Goal: Find specific page/section: Find specific page/section

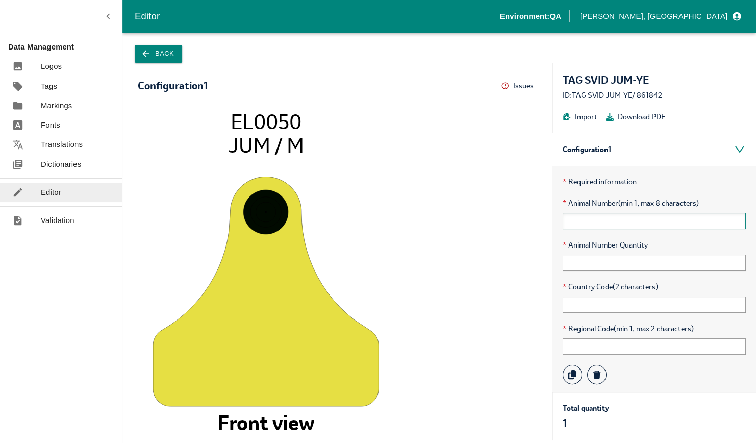
click at [581, 218] on input "text" at bounding box center [654, 221] width 183 height 16
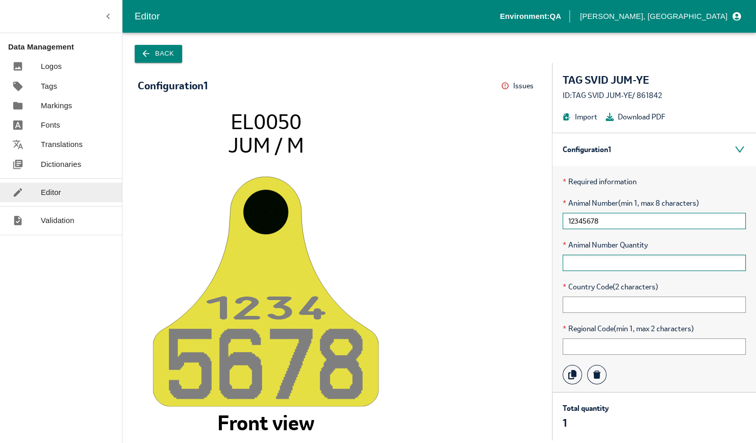
type input "12345678"
click at [600, 259] on input "text" at bounding box center [654, 262] width 183 height 16
type input "1"
click at [594, 301] on input "text" at bounding box center [654, 304] width 183 height 16
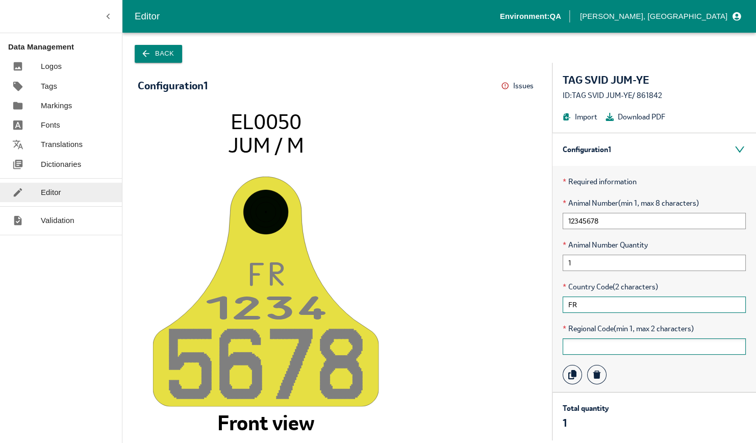
type input "FR"
click at [596, 338] on input "text" at bounding box center [654, 346] width 183 height 16
type input "75"
click at [615, 305] on input "FR" at bounding box center [654, 304] width 183 height 16
click at [538, 279] on div "F R 123 4 567 8 EL0050 JUM / M Front view" at bounding box center [336, 267] width 429 height 346
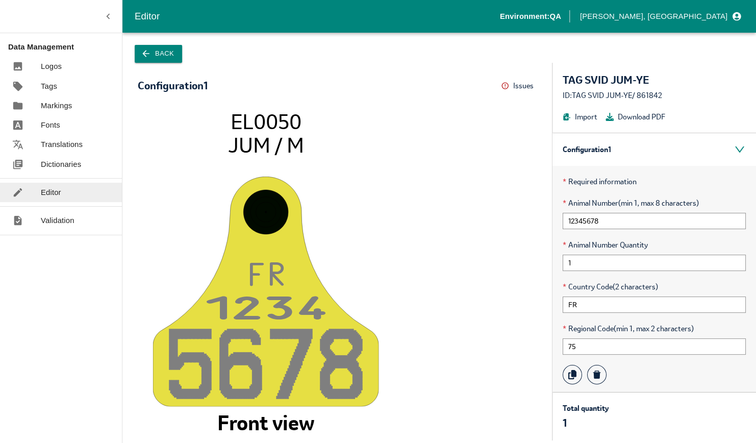
click at [165, 53] on button "Back" at bounding box center [158, 54] width 47 height 18
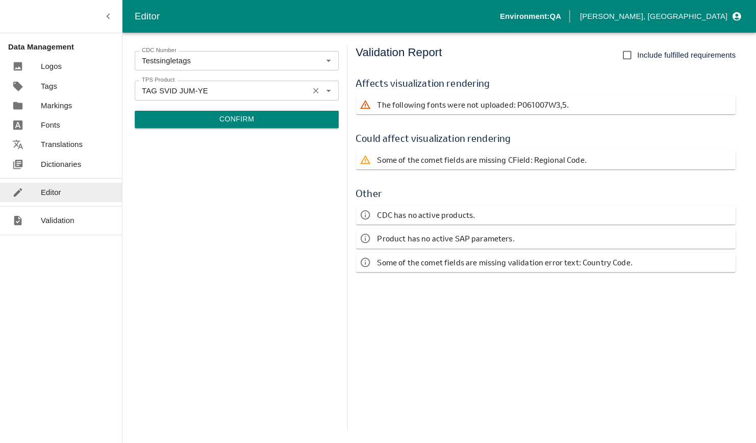
click at [188, 93] on input "TAG SVID JUM-YE" at bounding box center [222, 90] width 168 height 13
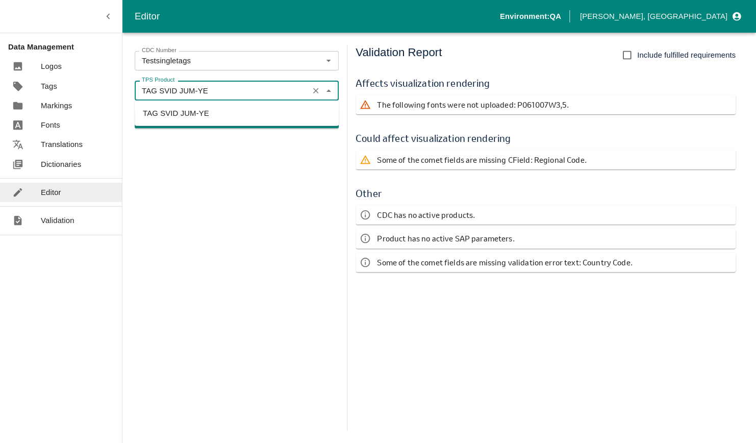
click at [205, 97] on input "TAG SVID JUM-YE" at bounding box center [222, 90] width 168 height 13
click at [195, 127] on li "TAG SVID SER-YE" at bounding box center [237, 130] width 204 height 17
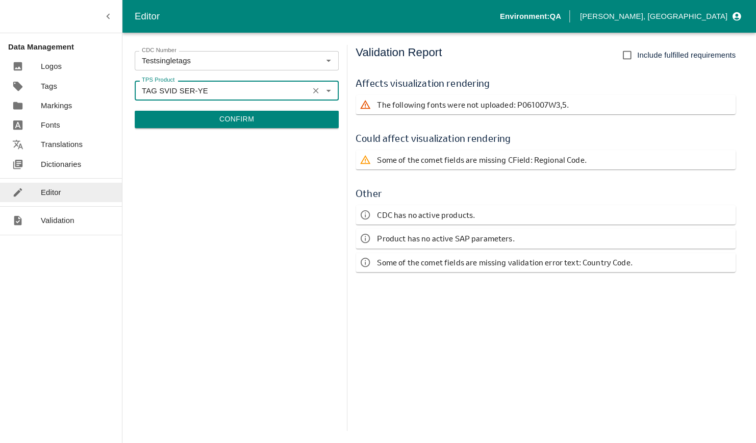
type input "TAG SVID SER-YE"
click at [249, 119] on button "Confirm" at bounding box center [237, 119] width 204 height 17
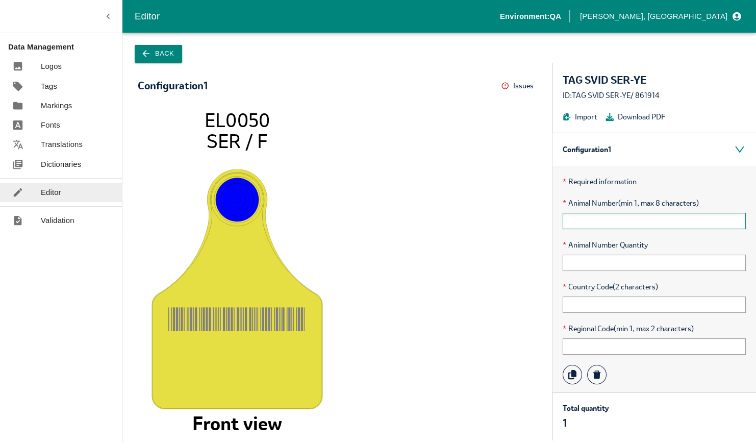
click at [627, 216] on input "text" at bounding box center [654, 221] width 183 height 16
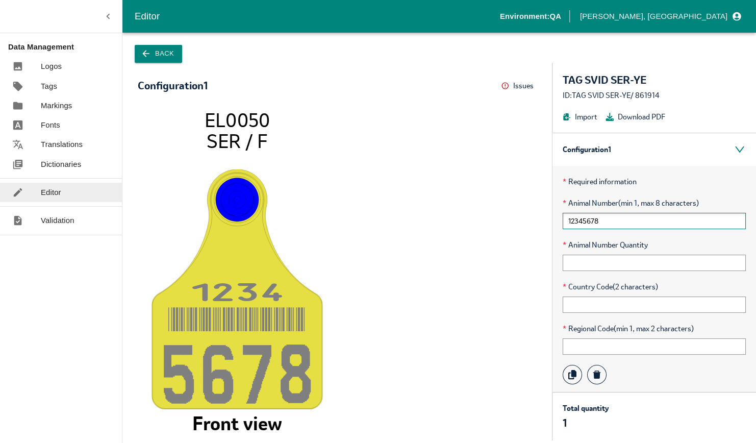
type input "12345678"
type input "1"
type input "FR"
type input "75"
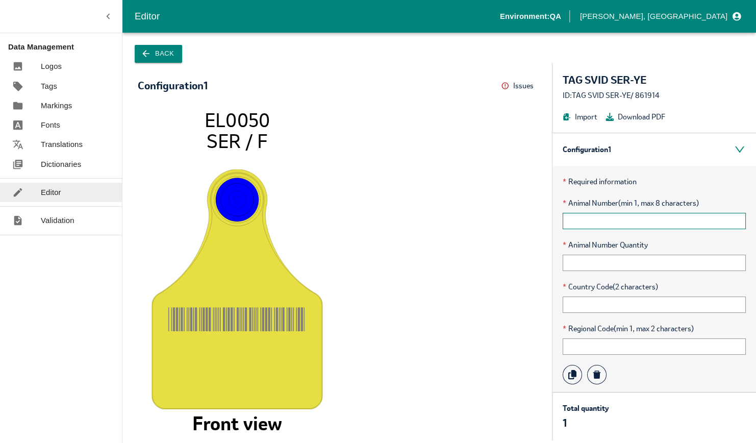
click at [621, 226] on input "text" at bounding box center [654, 221] width 183 height 16
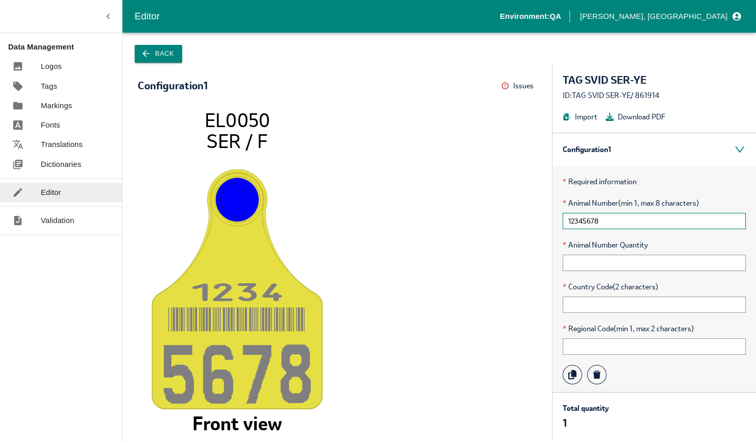
type input "12345678"
type input "1"
type input "FR"
type input "75"
click at [152, 50] on button "Back" at bounding box center [158, 54] width 47 height 18
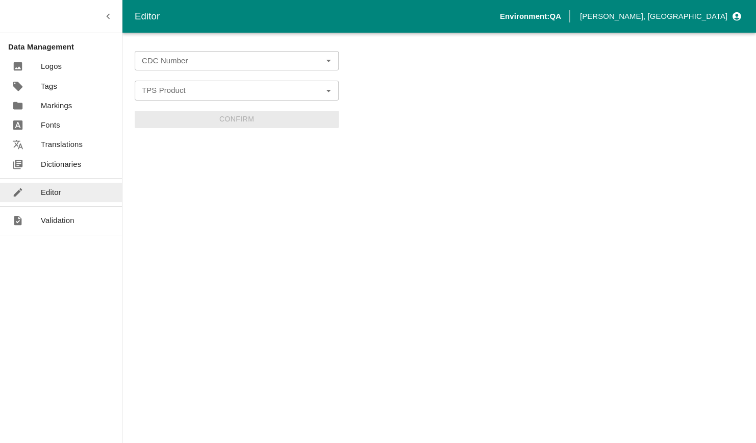
click at [168, 58] on input "CDC Number" at bounding box center [228, 60] width 181 height 13
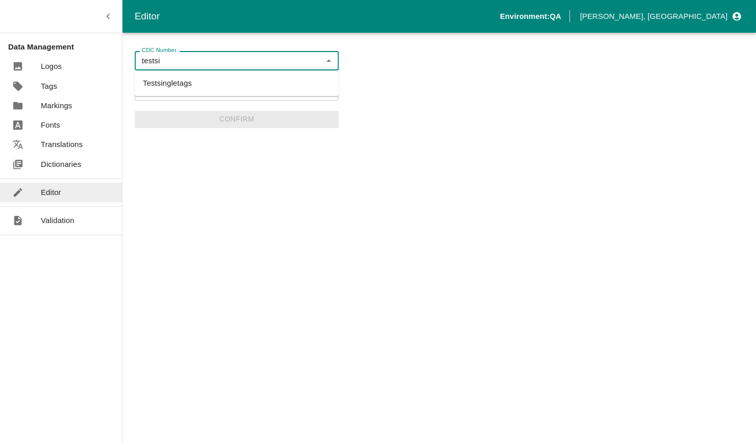
click at [167, 80] on li "Testsingletags" at bounding box center [237, 82] width 204 height 17
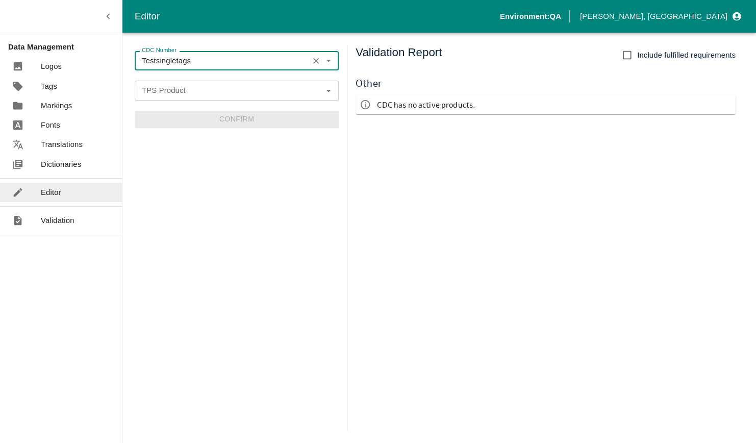
type input "Testsingletags"
click at [165, 91] on input "TPS Product" at bounding box center [228, 90] width 181 height 13
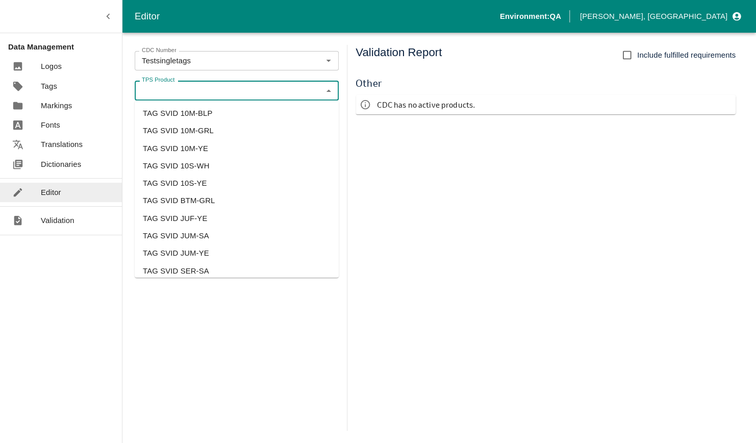
click at [174, 253] on li "TAG SVID JUM-YE" at bounding box center [237, 252] width 204 height 17
type input "TAG SVID JUM-YE"
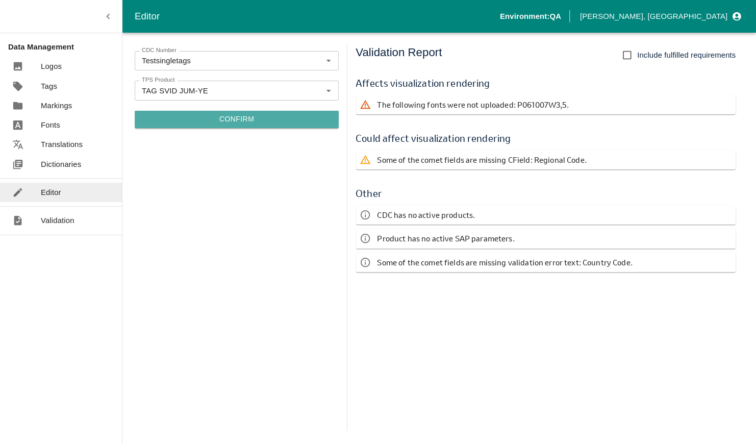
click at [173, 120] on button "Confirm" at bounding box center [237, 119] width 204 height 17
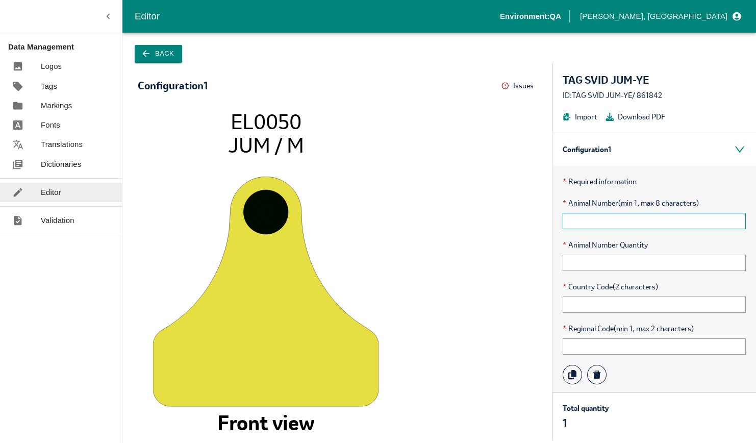
click at [599, 226] on input "text" at bounding box center [654, 221] width 183 height 16
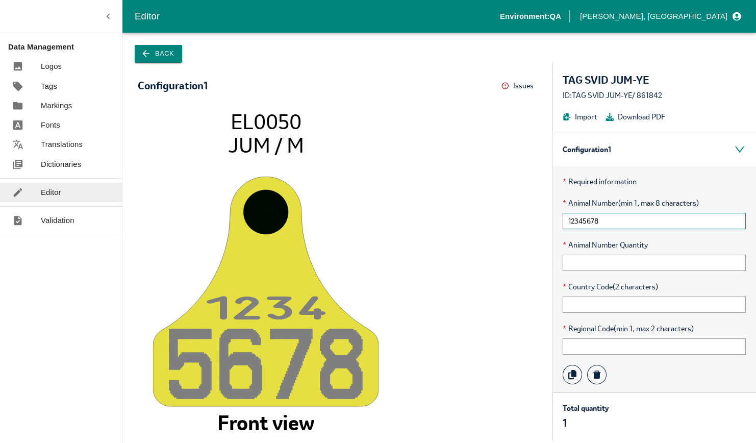
type input "12345678"
type input "1"
type input "FR"
type input "1"
type input "75"
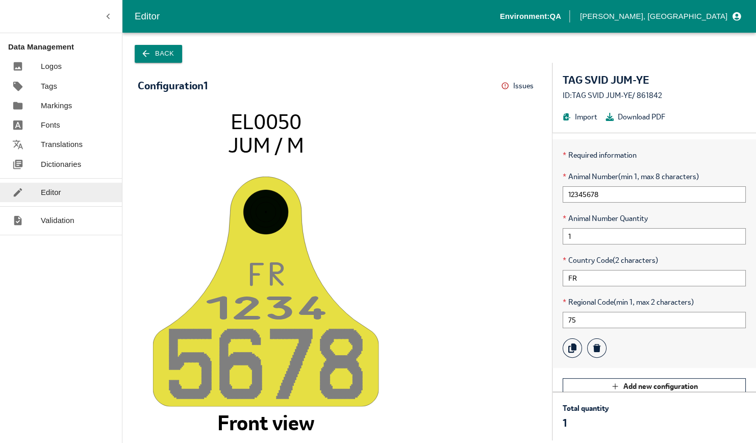
scroll to position [39, 0]
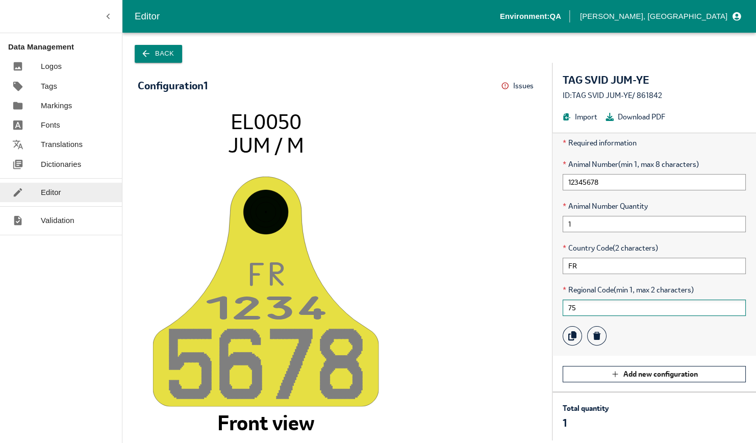
click at [580, 314] on input "75" at bounding box center [654, 307] width 183 height 16
click at [581, 310] on input "75" at bounding box center [654, 307] width 183 height 16
type input "7"
type input "75"
click at [166, 56] on button "Back" at bounding box center [158, 54] width 47 height 18
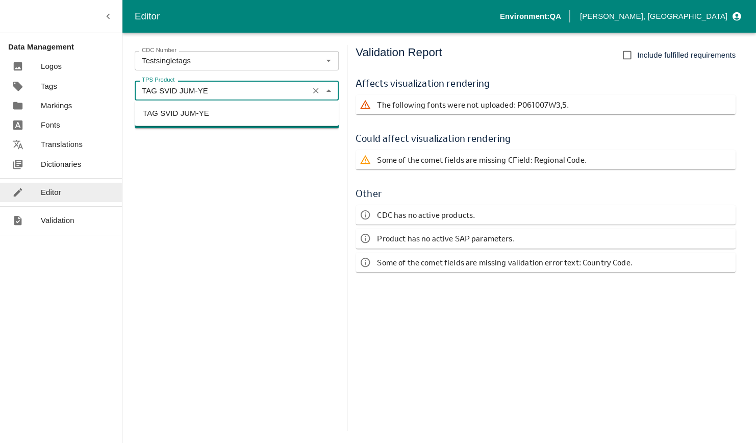
click at [219, 88] on input "TAG SVID JUM-YE" at bounding box center [222, 90] width 168 height 13
click at [318, 91] on icon "Clear" at bounding box center [316, 91] width 10 height 10
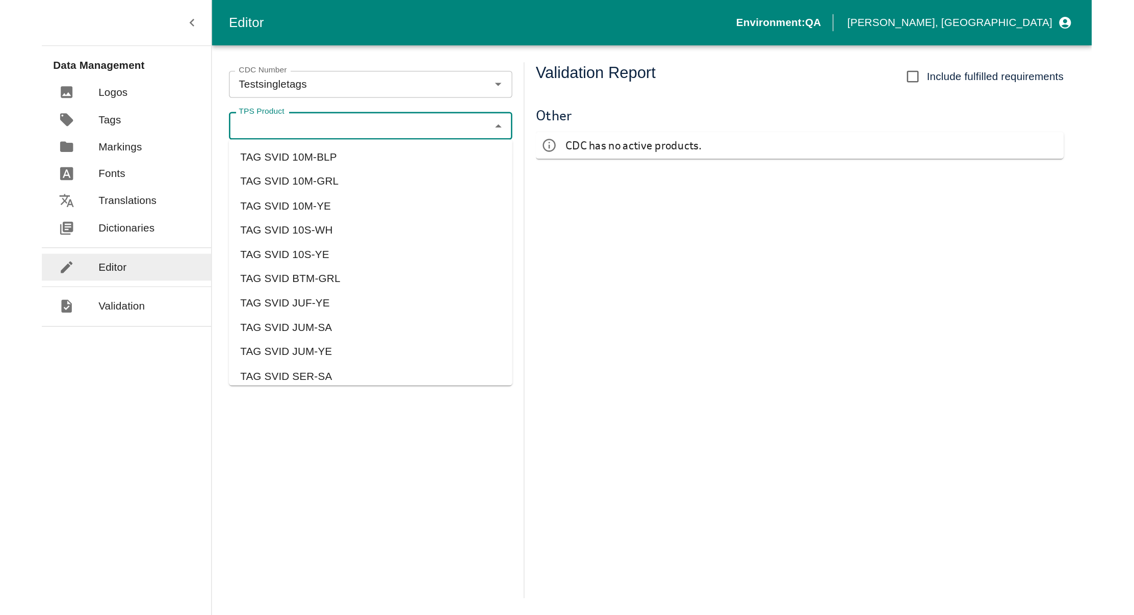
scroll to position [23, 0]
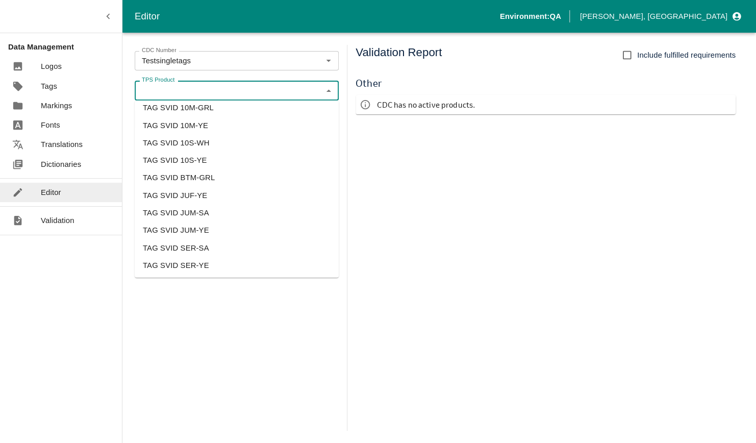
click at [196, 261] on li "TAG SVID SER-YE" at bounding box center [237, 265] width 204 height 17
type input "TAG SVID SER-YE"
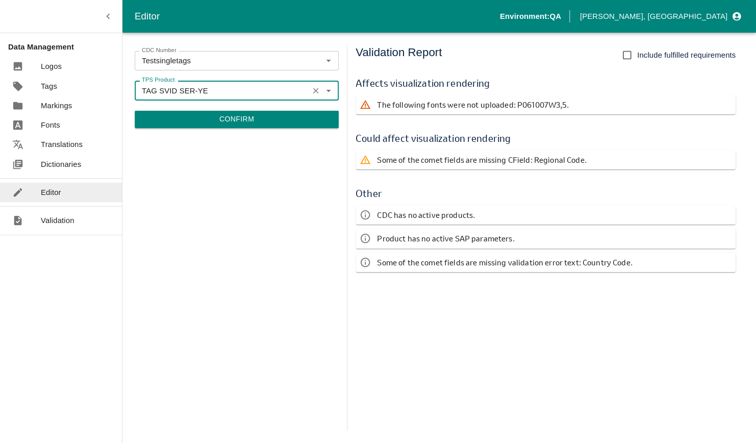
click at [239, 114] on button "Confirm" at bounding box center [237, 119] width 204 height 17
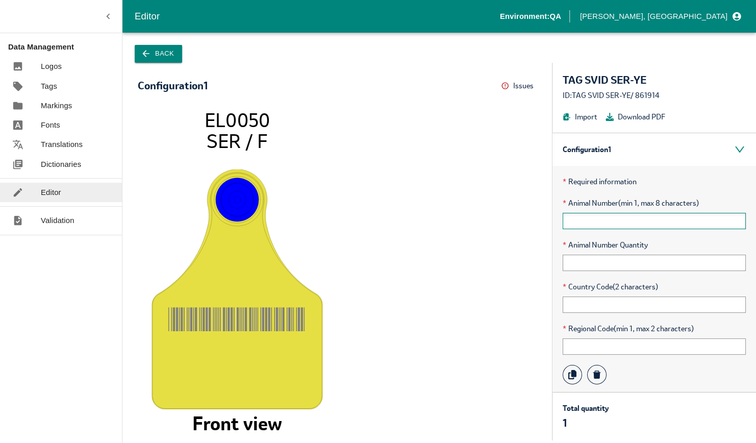
click at [588, 223] on input "text" at bounding box center [654, 221] width 183 height 16
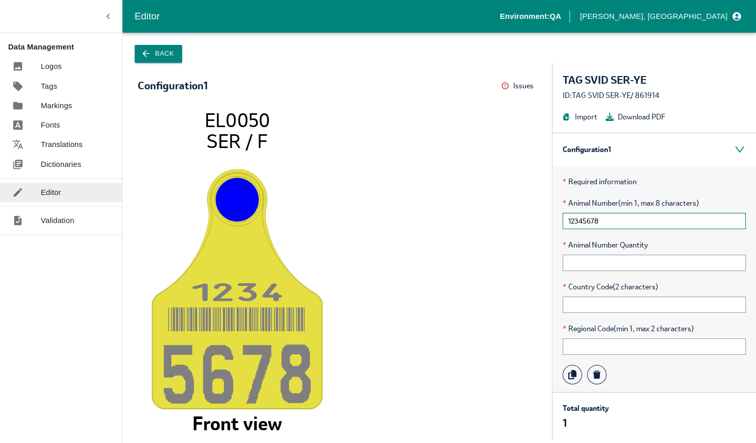
type input "12345678"
type input "1"
type input "FR"
type input "12"
click at [653, 96] on div "ID: TAG SVID SER-YE / 861914" at bounding box center [654, 95] width 183 height 11
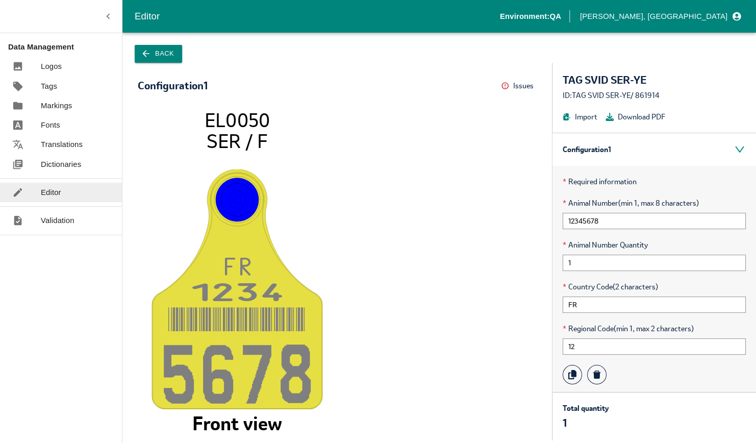
click at [653, 96] on div "ID: TAG SVID SER-YE / 861914" at bounding box center [654, 95] width 183 height 11
drag, startPoint x: 653, startPoint y: 96, endPoint x: 679, endPoint y: 94, distance: 25.6
click at [679, 94] on div "ID: TAG SVID SER-YE / 861914" at bounding box center [654, 95] width 183 height 11
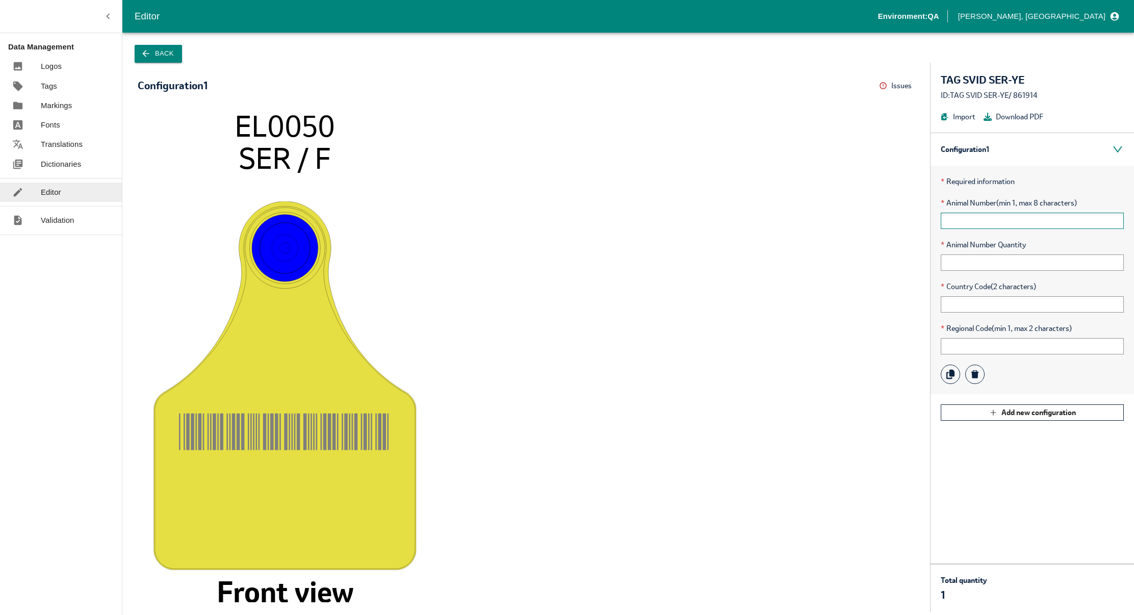
click at [981, 218] on input "text" at bounding box center [1032, 221] width 183 height 16
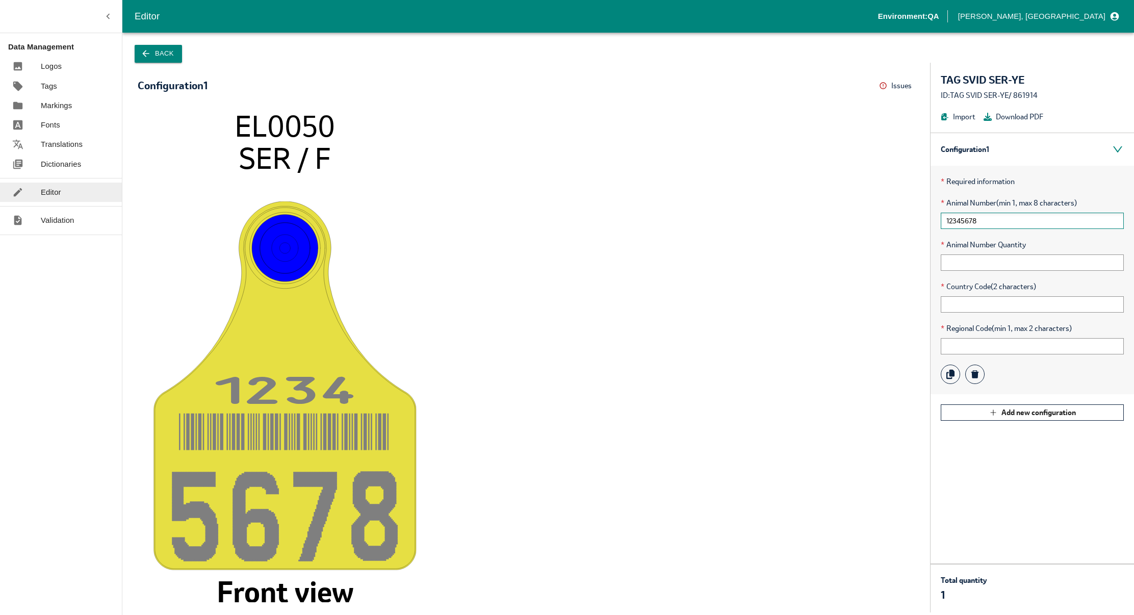
type input "12345678"
type input "10"
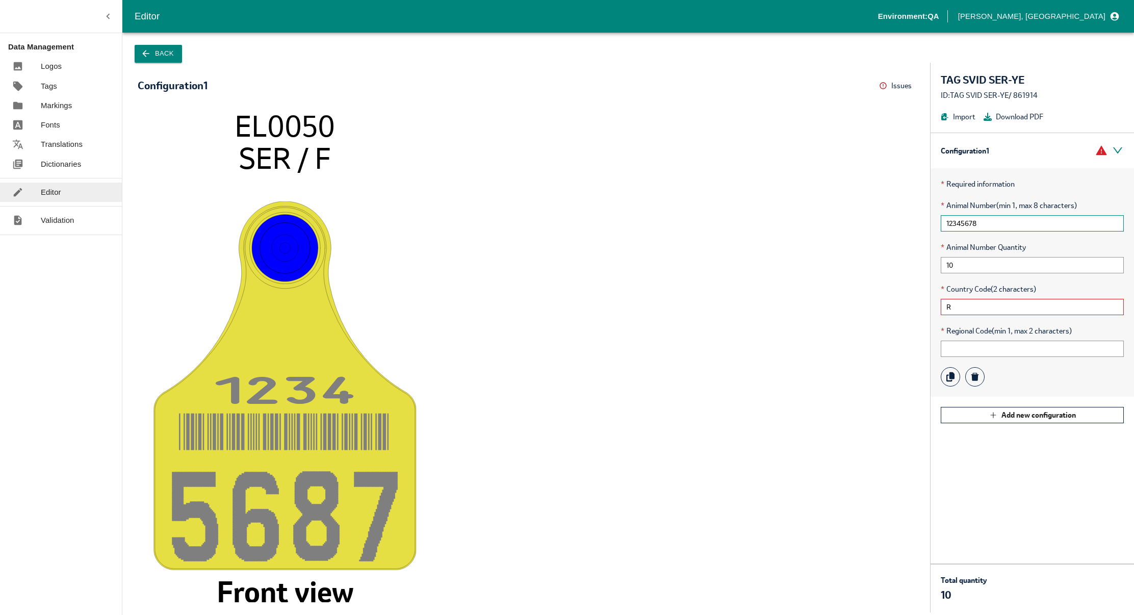
type input "R"
type input "FR"
type input "75"
click at [163, 51] on button "Back" at bounding box center [158, 54] width 47 height 18
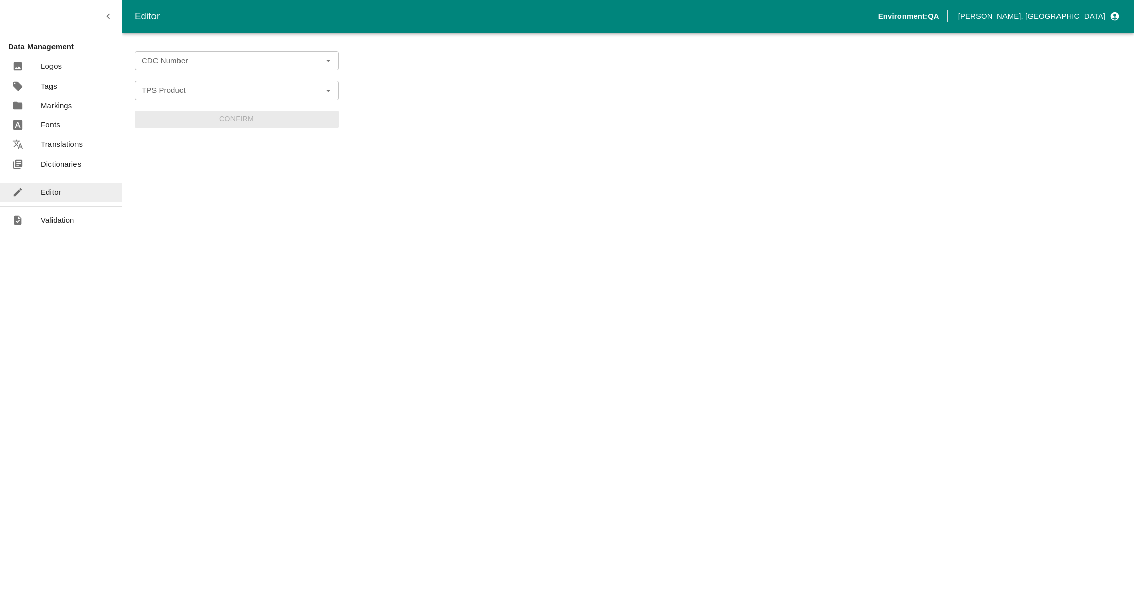
click at [193, 65] on input "CDC Number" at bounding box center [228, 60] width 181 height 13
click at [185, 82] on li "Testsingletags" at bounding box center [237, 82] width 204 height 17
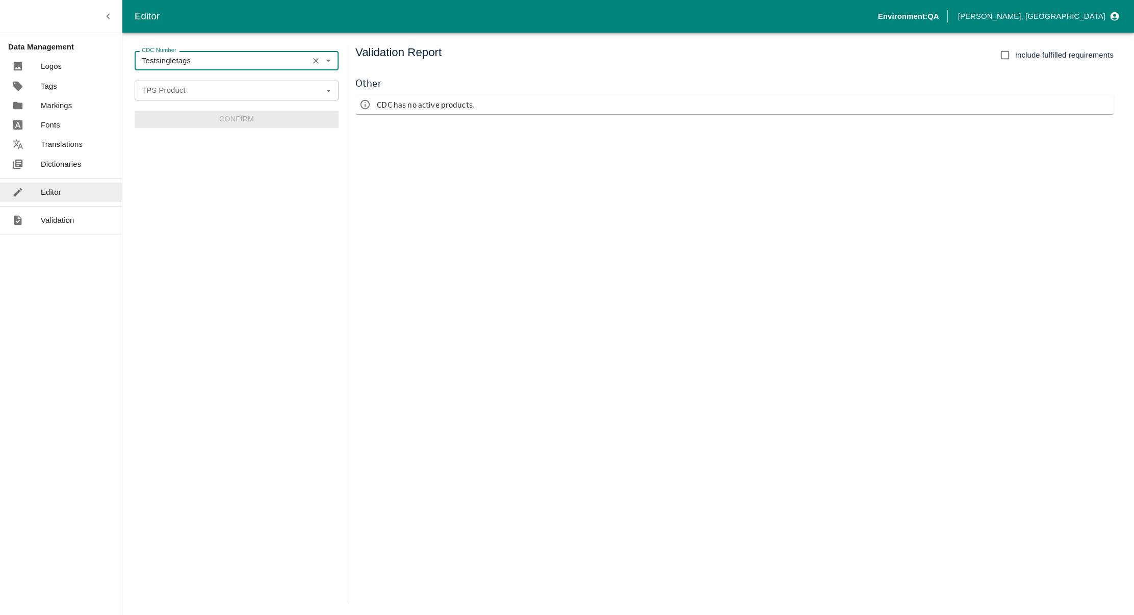
type input "Testsingletags"
click at [184, 91] on input "TPS Product" at bounding box center [228, 90] width 181 height 13
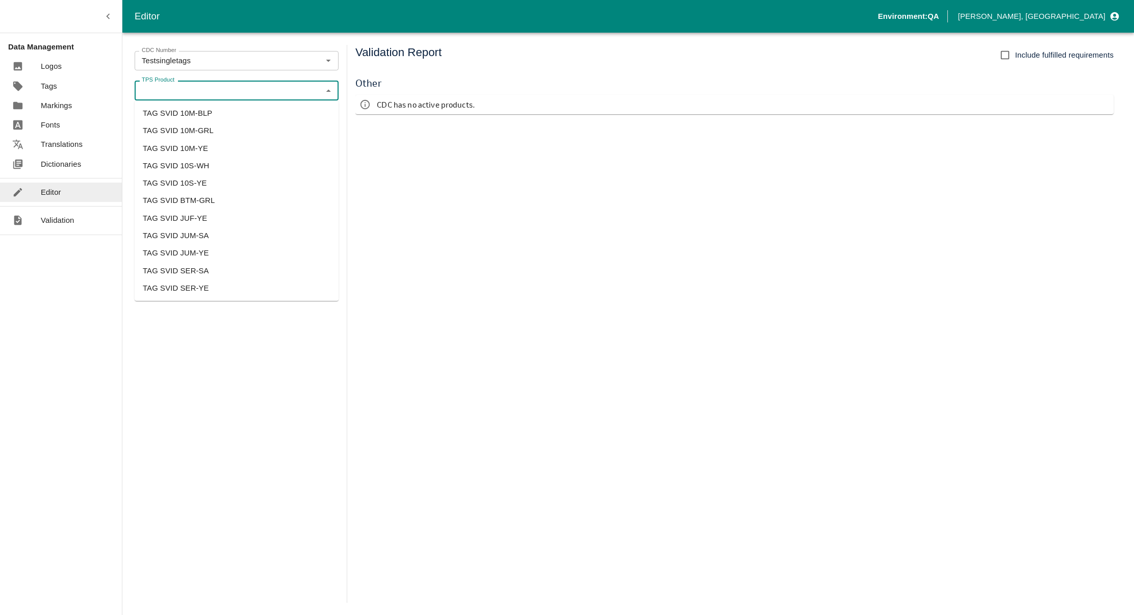
click at [190, 250] on li "TAG SVID JUM-YE" at bounding box center [237, 252] width 204 height 17
type input "TAG SVID JUM-YE"
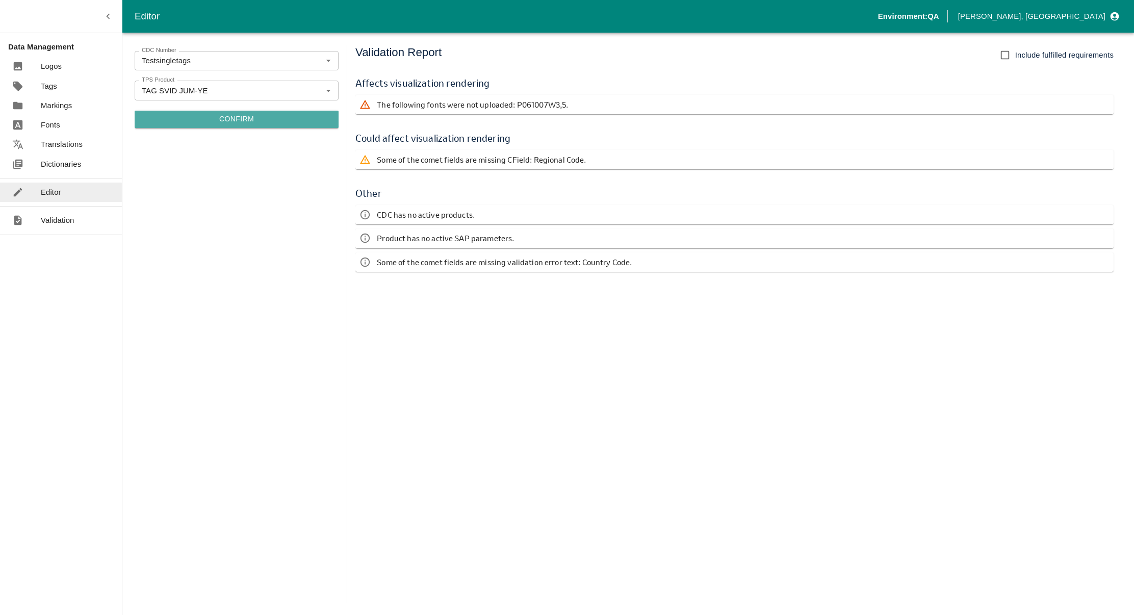
click at [233, 120] on button "Confirm" at bounding box center [237, 119] width 204 height 17
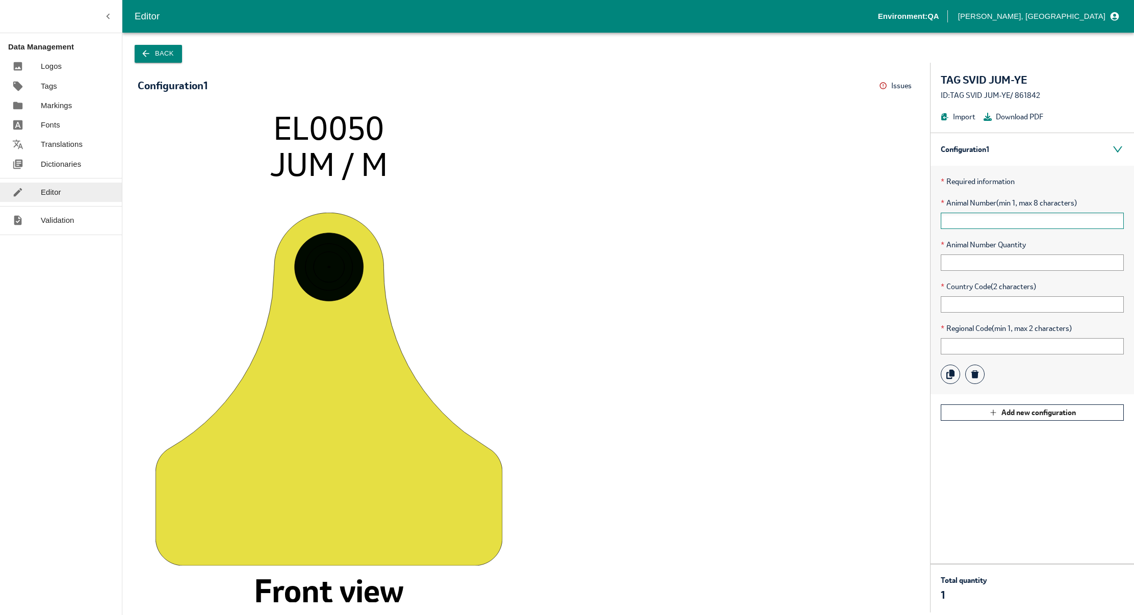
click at [1016, 226] on input "text" at bounding box center [1032, 221] width 183 height 16
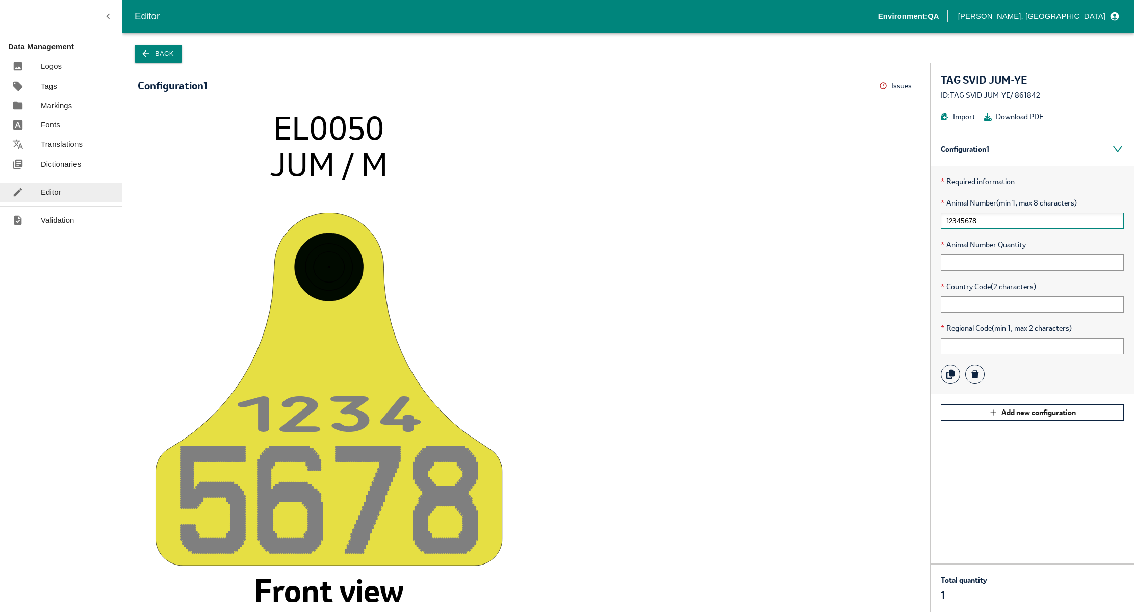
type input "12345678"
type input "10"
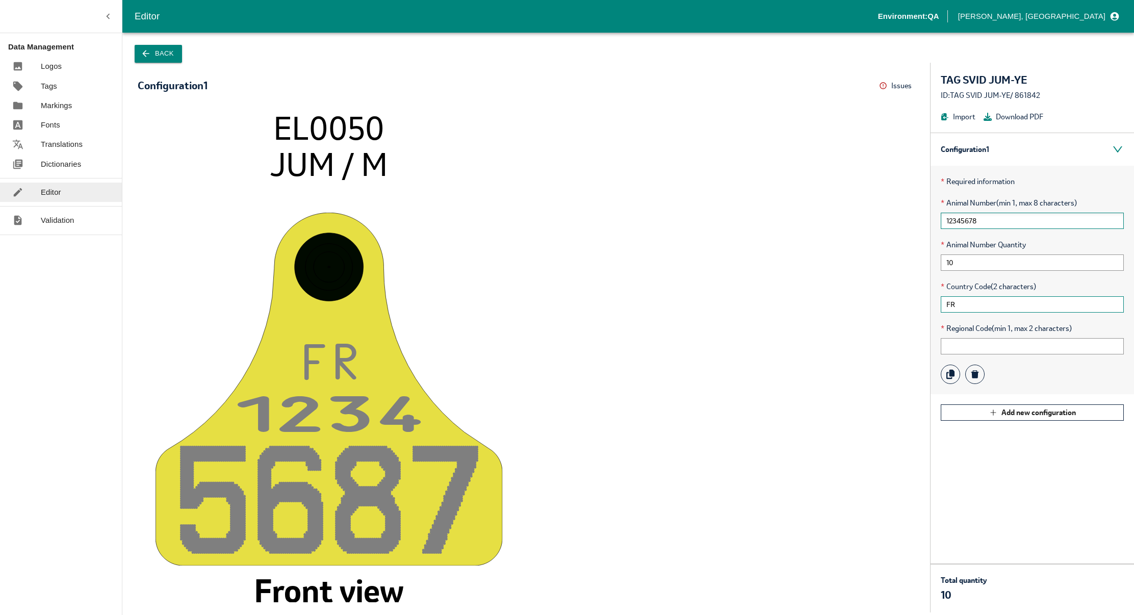
type input "FR"
type input "75"
click at [831, 336] on icon "F R 75 123 4 568 7 EL0050 JUM / M Front view" at bounding box center [526, 355] width 757 height 493
click at [165, 53] on button "Back" at bounding box center [158, 54] width 47 height 18
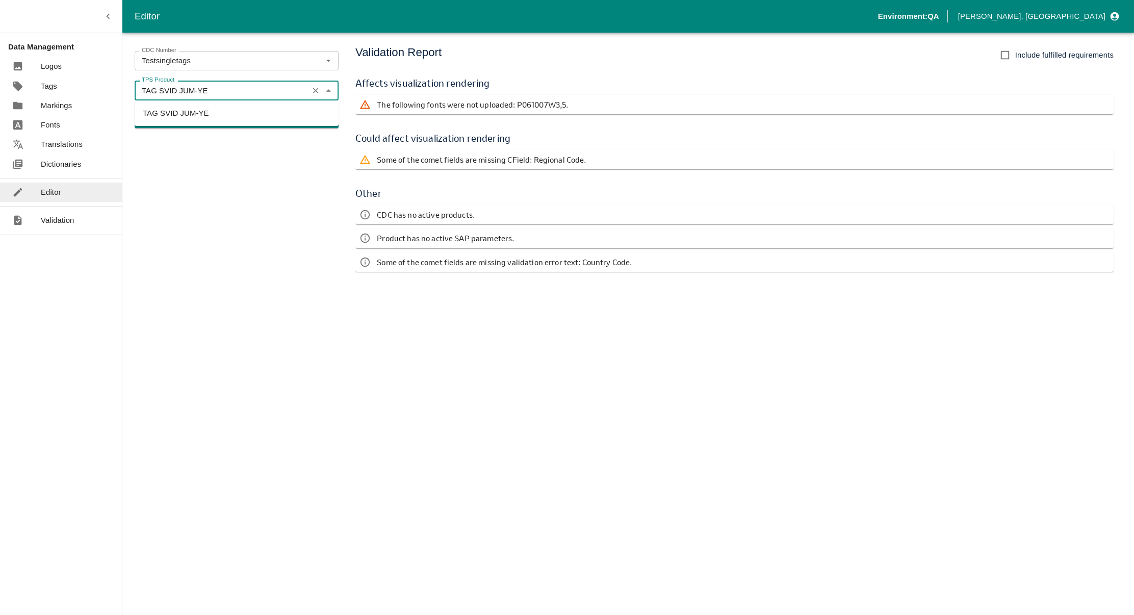
click at [175, 87] on input "TAG SVID JUM-YE" at bounding box center [222, 90] width 168 height 13
click at [237, 97] on input "TAG SVID JUM-YE" at bounding box center [222, 90] width 168 height 13
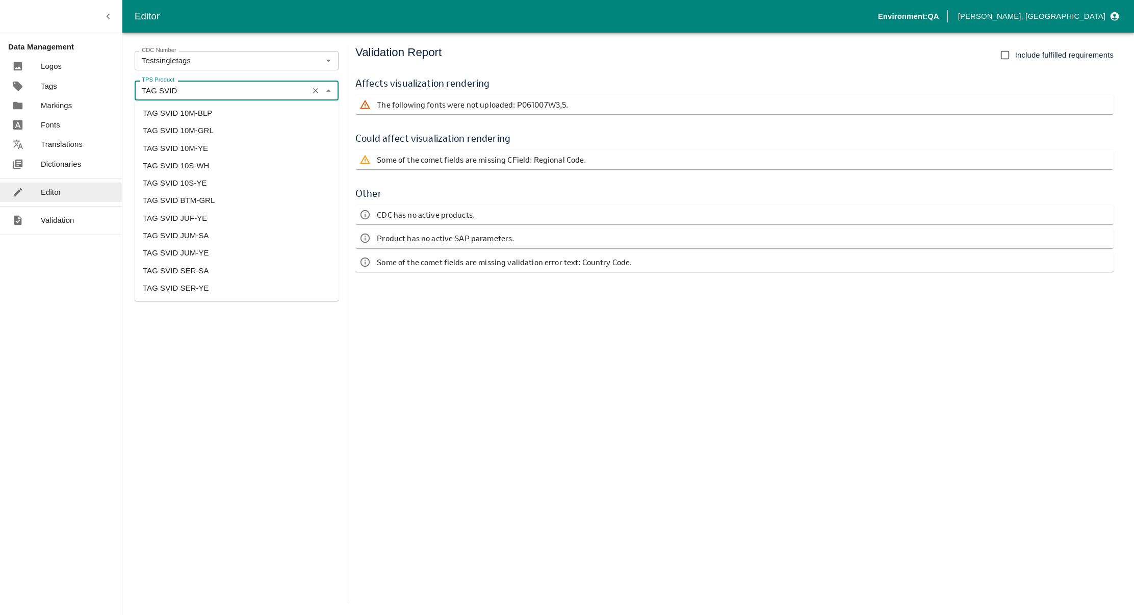
click at [194, 286] on li "TAG SVID SER-YE" at bounding box center [237, 287] width 204 height 17
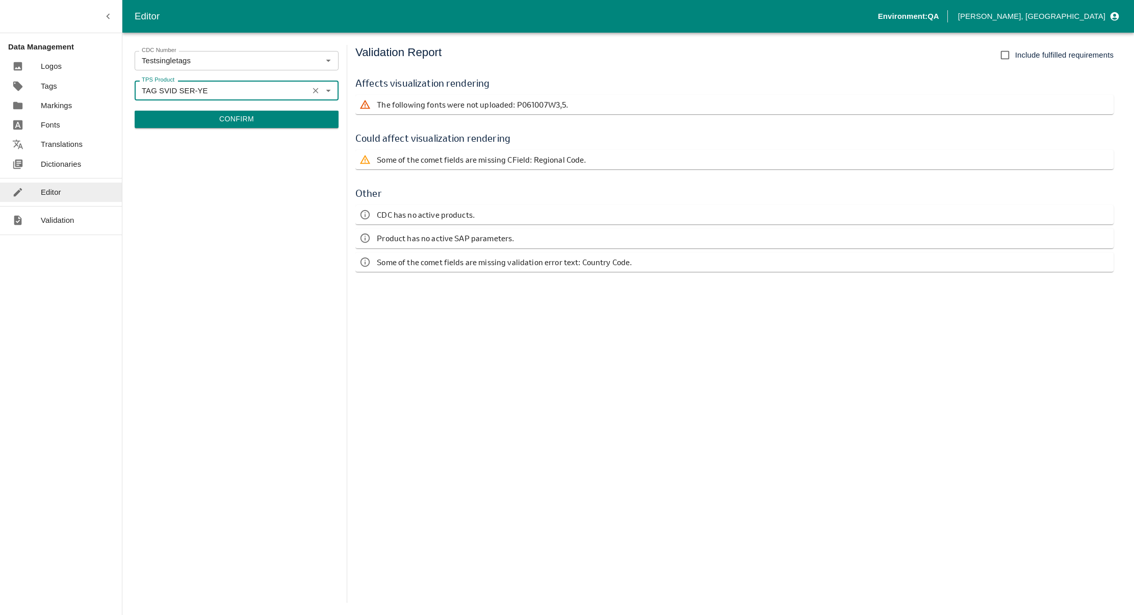
type input "TAG SVID SER-YE"
click at [208, 122] on button "Confirm" at bounding box center [237, 119] width 204 height 17
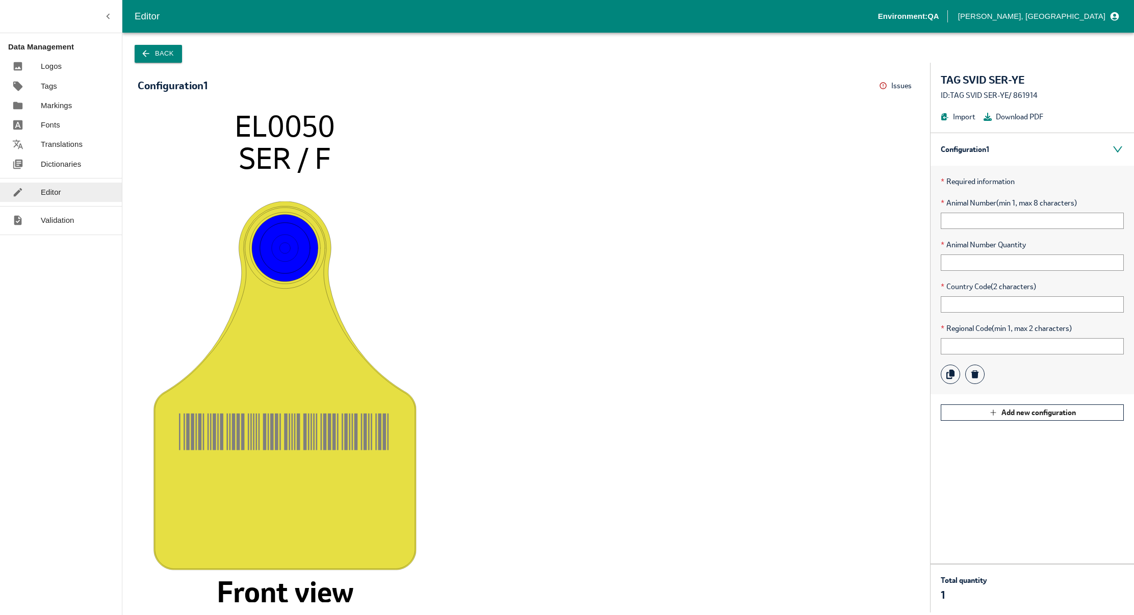
click at [965, 229] on div "* Required information * Animal Number (min 1, max 8 characters) * Animal Numbe…" at bounding box center [1032, 280] width 203 height 228
click at [967, 226] on input "text" at bounding box center [1032, 221] width 183 height 16
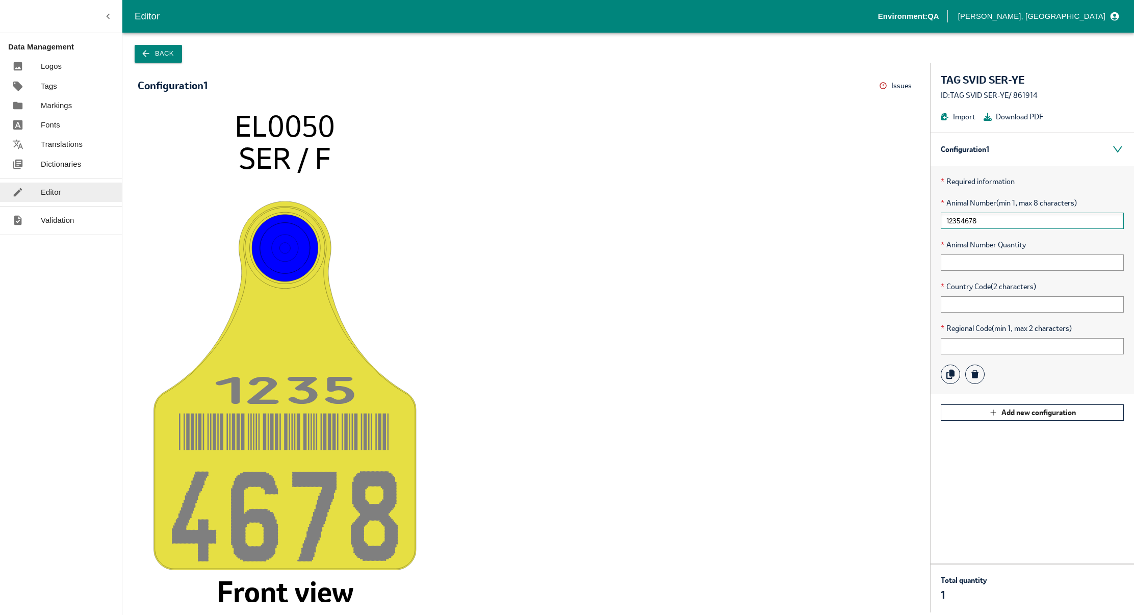
type input "12354678"
type input "10"
type input "FR"
type input "5"
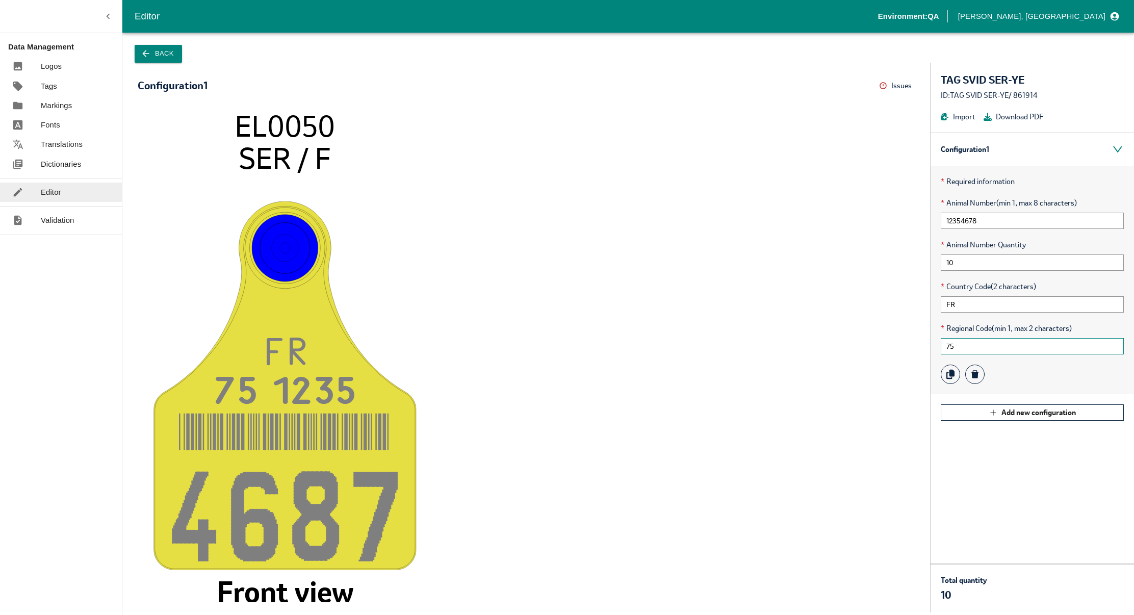
type input "75"
click at [663, 328] on icon "F R 75 123 5 468 7 EL0050 SER / F Front view" at bounding box center [526, 355] width 757 height 493
click at [960, 219] on input "12354678" at bounding box center [1032, 221] width 183 height 16
type input "12345678"
click at [148, 54] on icon "button" at bounding box center [145, 53] width 7 height 7
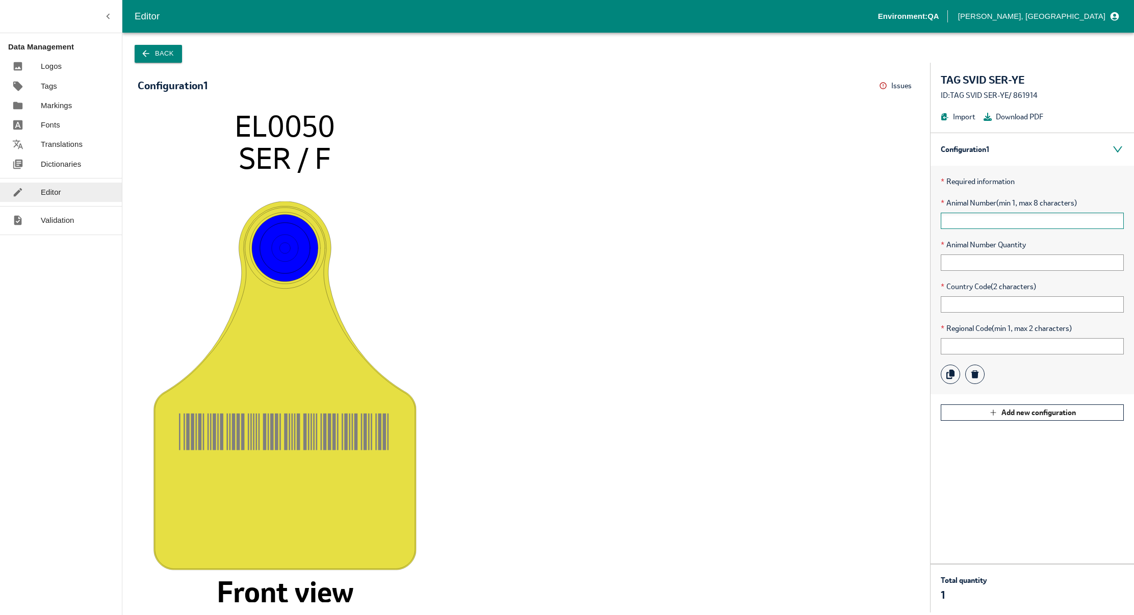
click at [976, 223] on input "text" at bounding box center [1032, 221] width 183 height 16
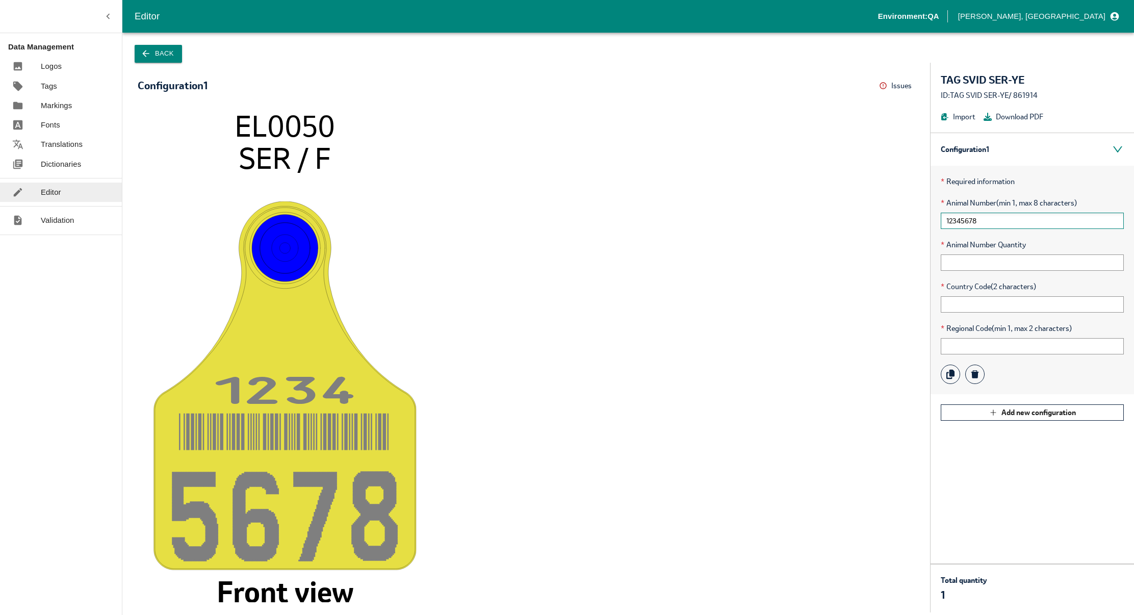
type input "12345678"
type input "10"
type input "FR"
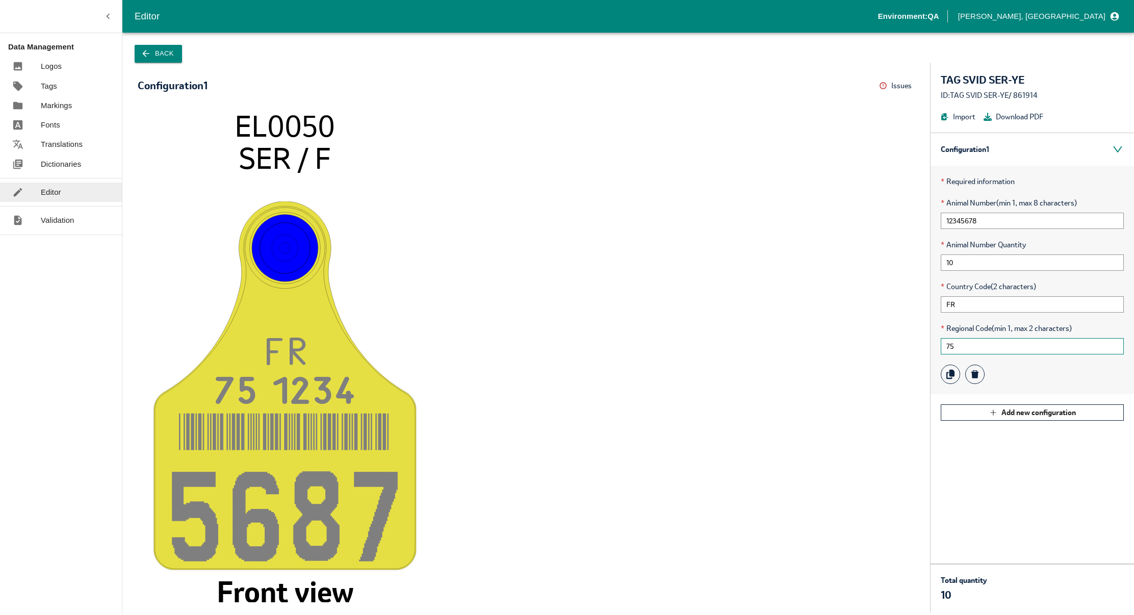
type input "75"
click at [163, 55] on button "Back" at bounding box center [158, 54] width 47 height 18
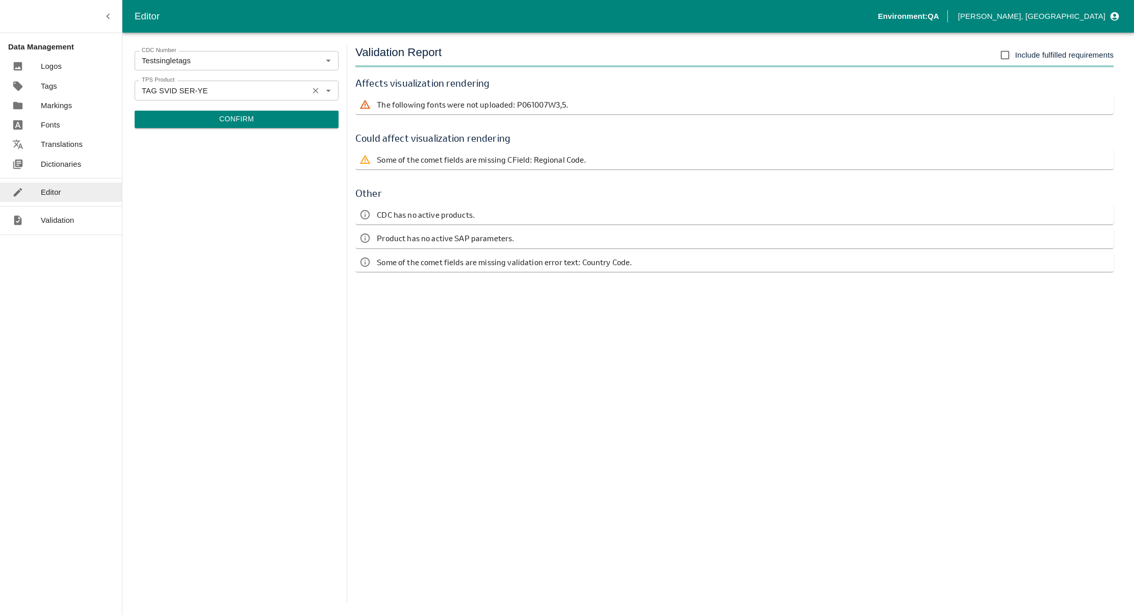
click at [172, 90] on input "TAG SVID SER-YE" at bounding box center [222, 90] width 168 height 13
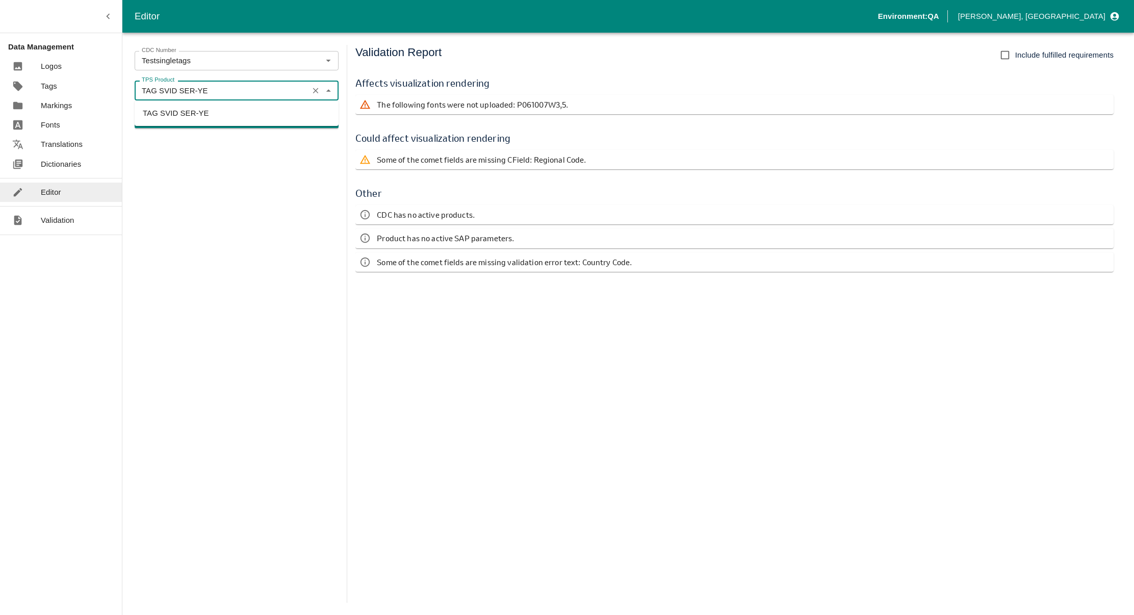
click at [314, 94] on icon "Clear" at bounding box center [316, 91] width 10 height 10
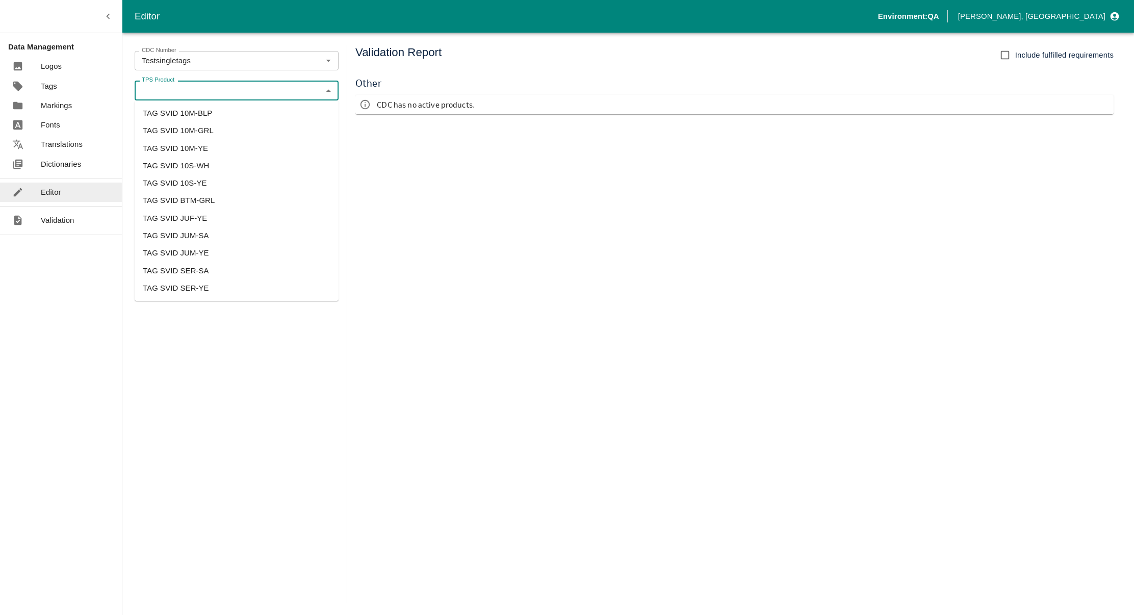
click at [219, 256] on li "TAG SVID JUM-YE" at bounding box center [237, 252] width 204 height 17
type input "TAG SVID JUM-YE"
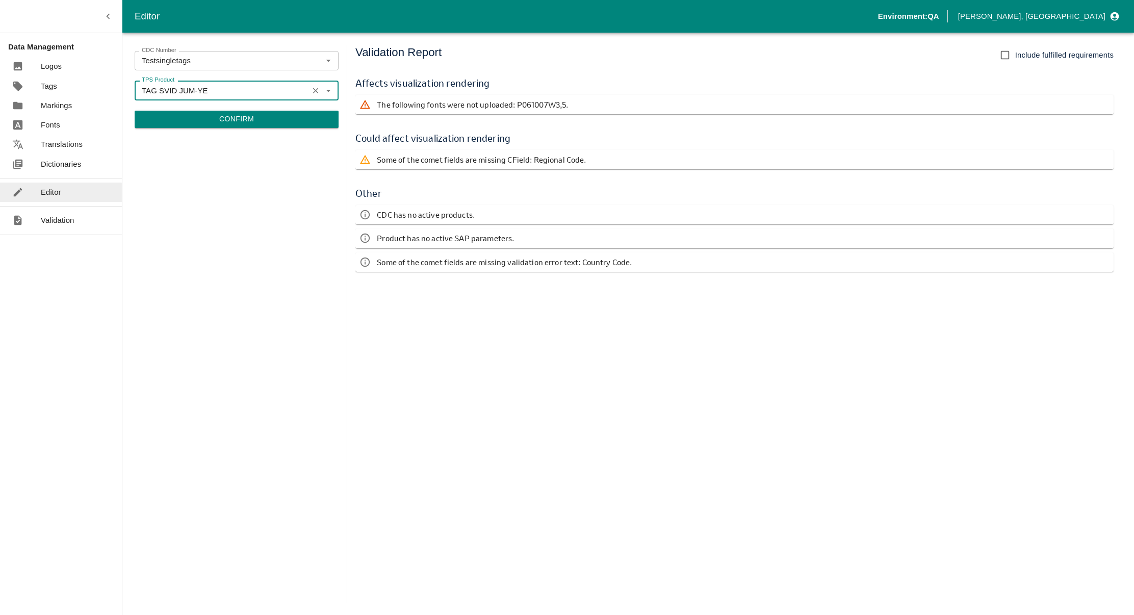
click at [310, 125] on button "Confirm" at bounding box center [237, 119] width 204 height 17
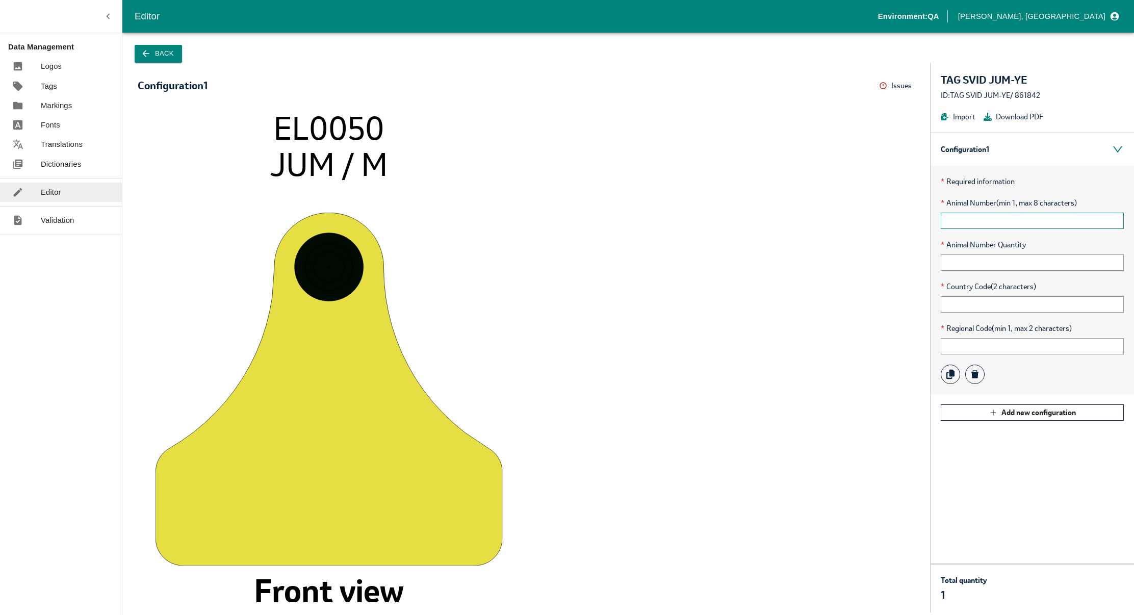
click at [974, 227] on input "text" at bounding box center [1032, 221] width 183 height 16
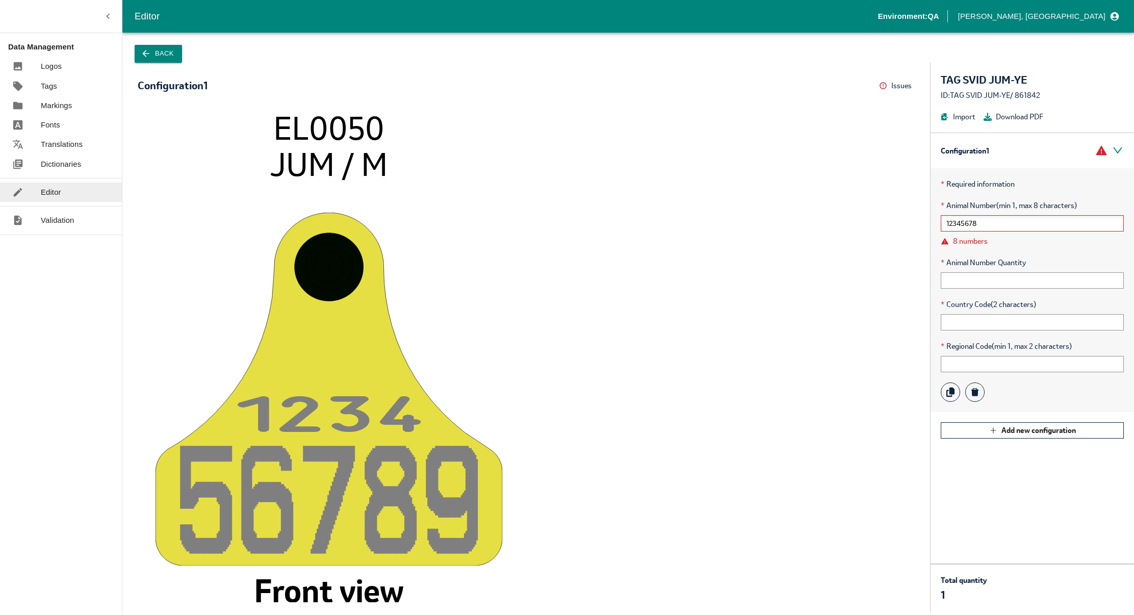
type input "12345678"
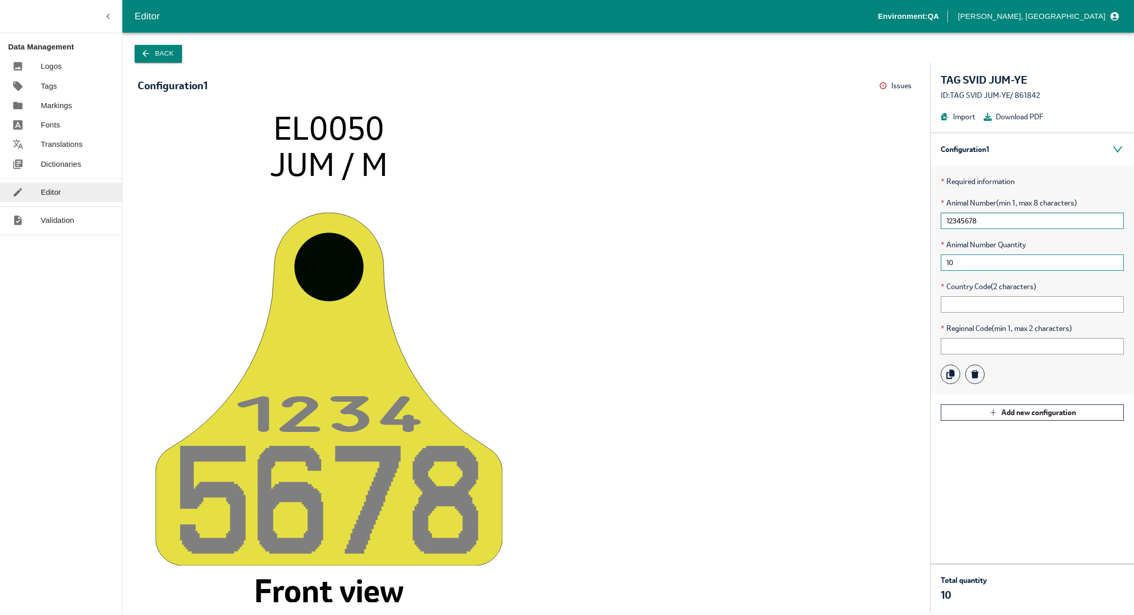
type input "10"
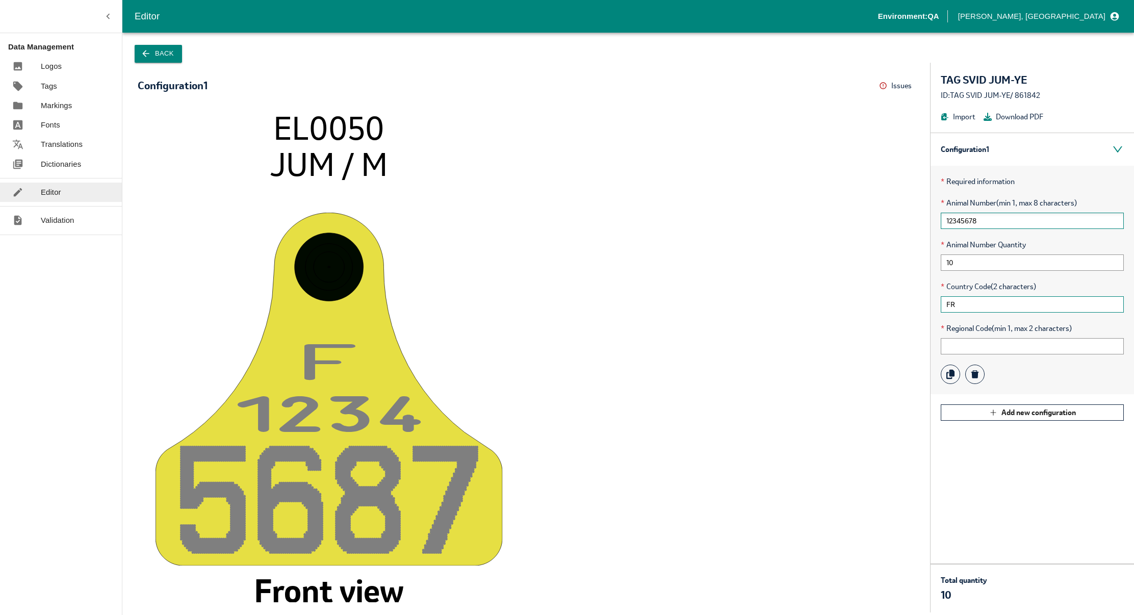
type input "FR"
type input "75"
click at [653, 349] on icon "F R 75 123 4 568 7 EL0050 JUM / M Front view" at bounding box center [526, 355] width 757 height 493
click at [709, 196] on icon "F R 75 123 4 568 7 EL0050 JUM / M Front view" at bounding box center [526, 355] width 757 height 493
click at [295, 130] on tspan "EL0050" at bounding box center [328, 127] width 111 height 41
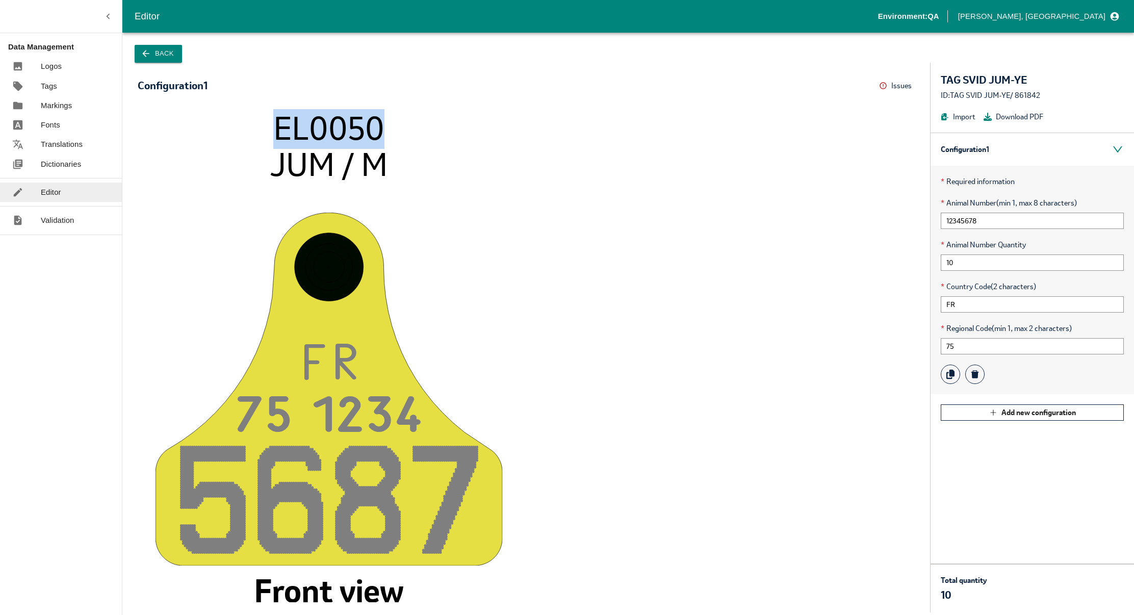
click at [295, 130] on tspan "EL0050" at bounding box center [328, 127] width 111 height 41
copy tspan "EL0050"
click at [57, 108] on p "Markings" at bounding box center [56, 105] width 31 height 11
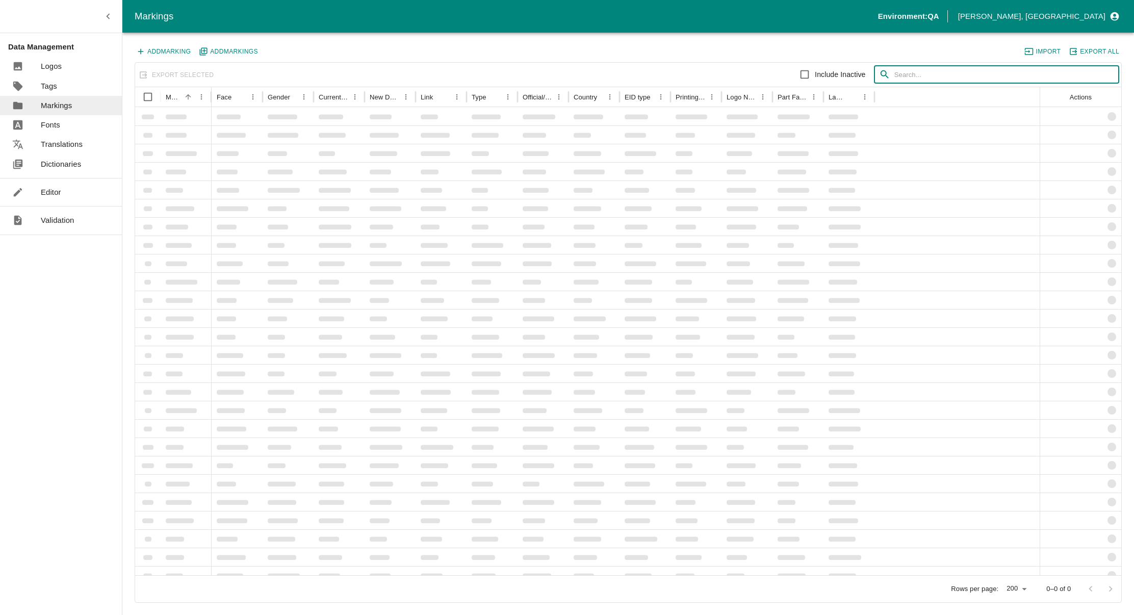
click at [928, 76] on input "text" at bounding box center [1007, 75] width 225 height 18
paste input "EL0050"
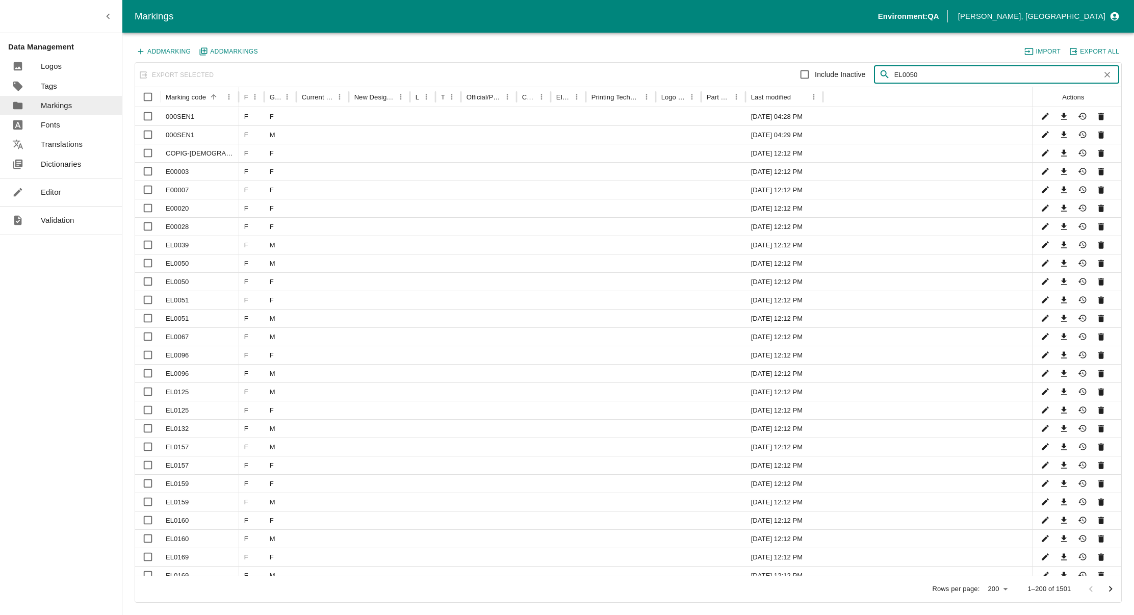
type input "EL0050"
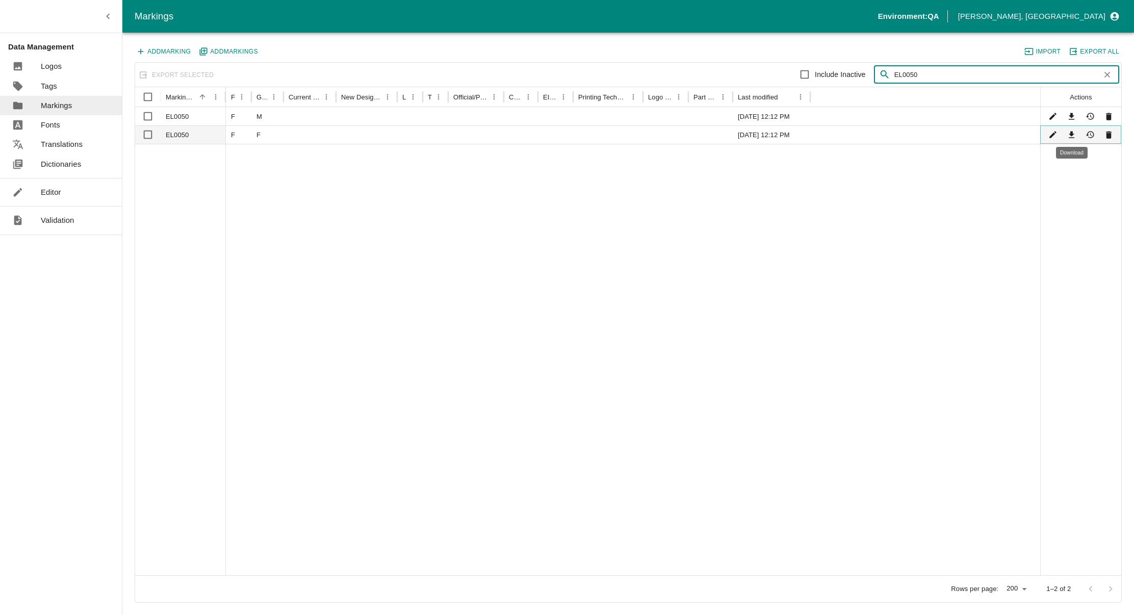
click at [1073, 137] on icon "Download" at bounding box center [1072, 135] width 10 height 10
click at [319, 551] on div at bounding box center [633, 359] width 814 height 431
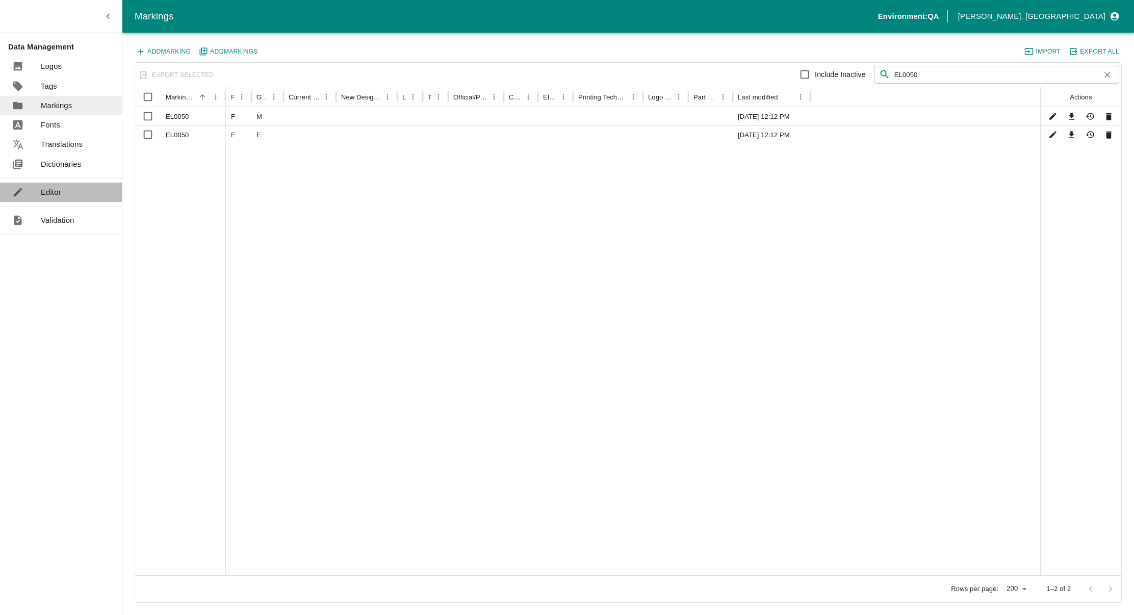
click at [45, 195] on p "Editor" at bounding box center [51, 192] width 20 height 11
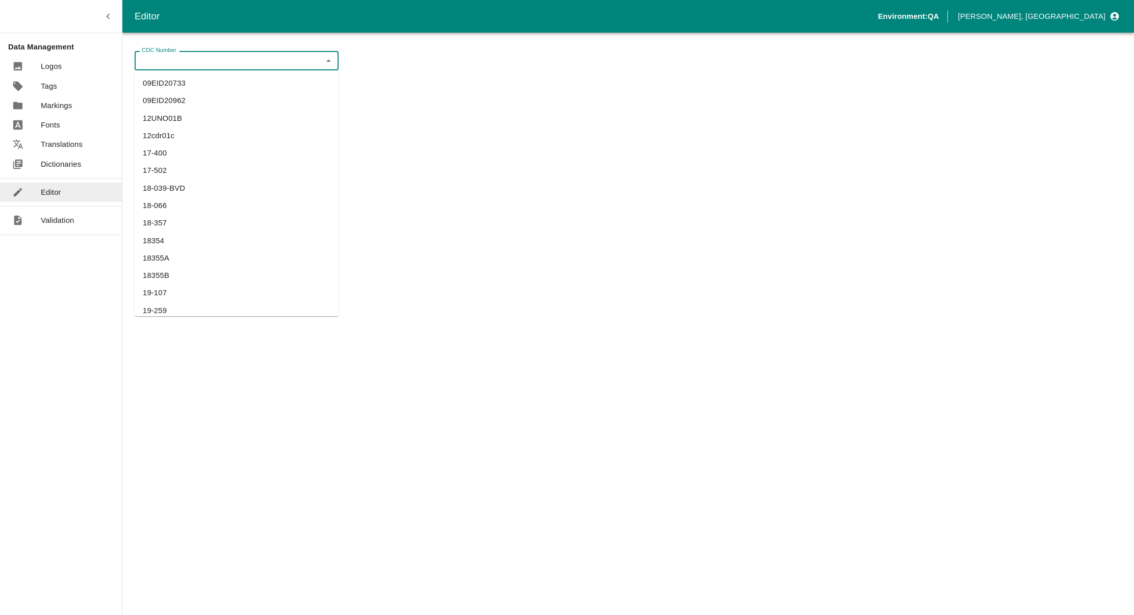
click at [183, 59] on input "CDC Number" at bounding box center [228, 60] width 181 height 13
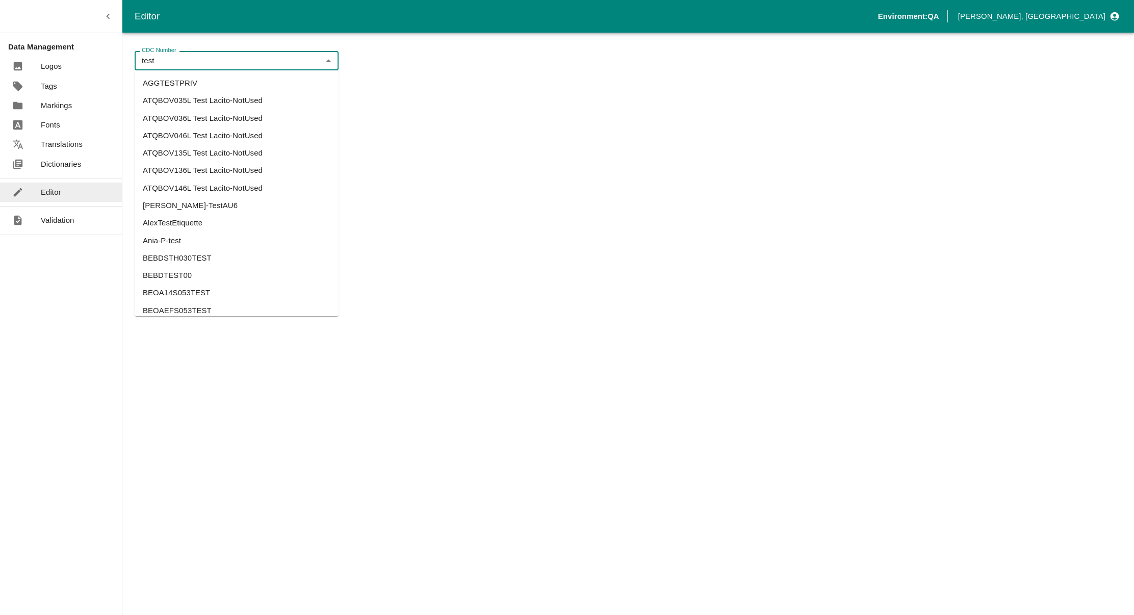
type input "test"
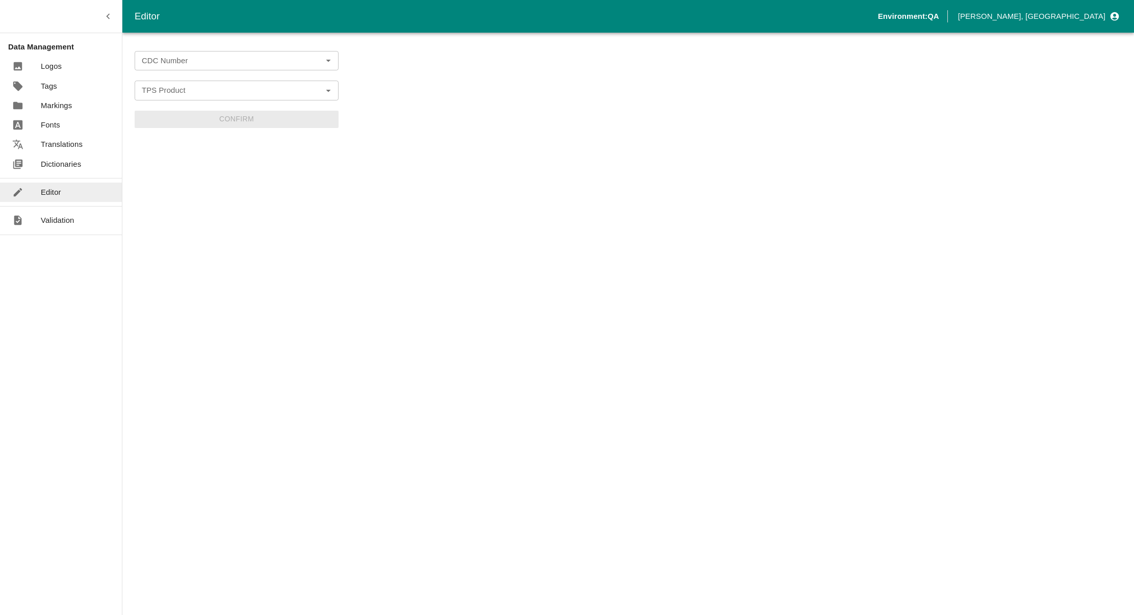
click at [74, 11] on div at bounding box center [61, 16] width 122 height 33
